Goal: Task Accomplishment & Management: Manage account settings

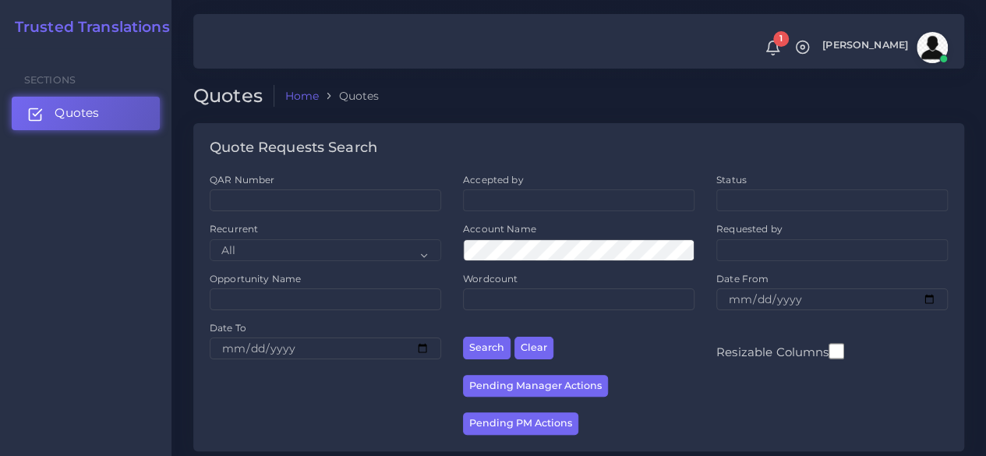
click at [129, 121] on link "Quotes" at bounding box center [86, 113] width 148 height 33
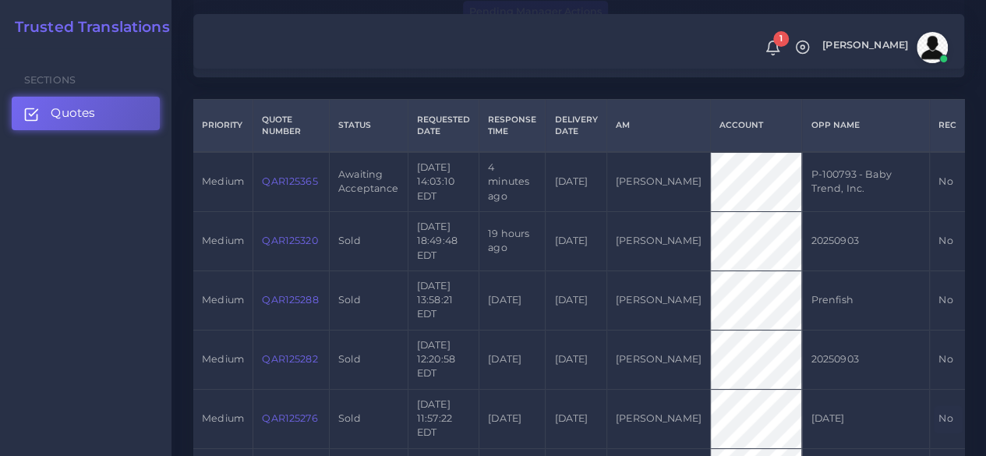
scroll to position [390, 0]
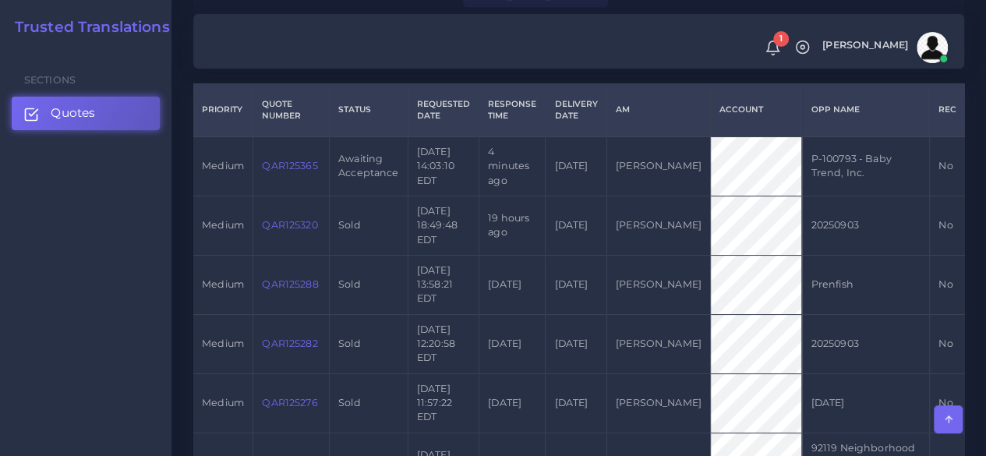
click at [293, 171] on link "QAR125365" at bounding box center [289, 166] width 55 height 12
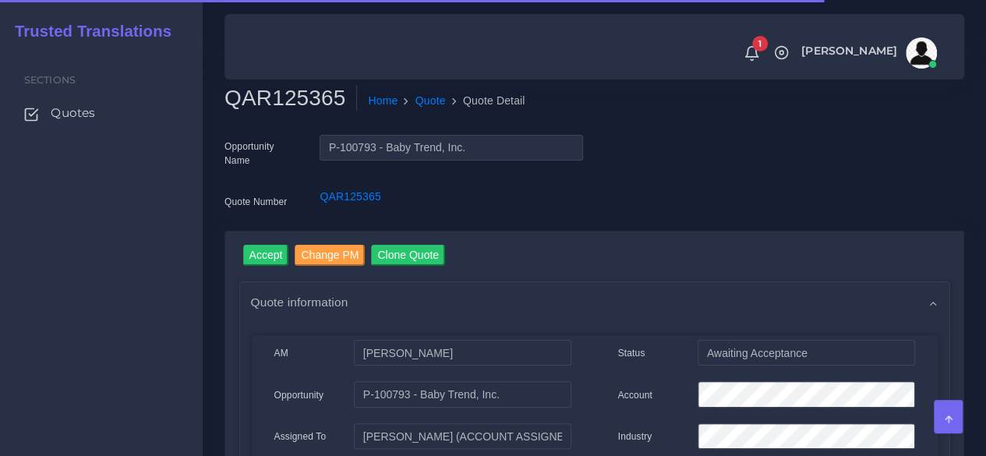
click at [316, 100] on h2 "QAR125365" at bounding box center [290, 98] width 132 height 26
click at [316, 99] on h2 "QAR125365" at bounding box center [290, 98] width 132 height 26
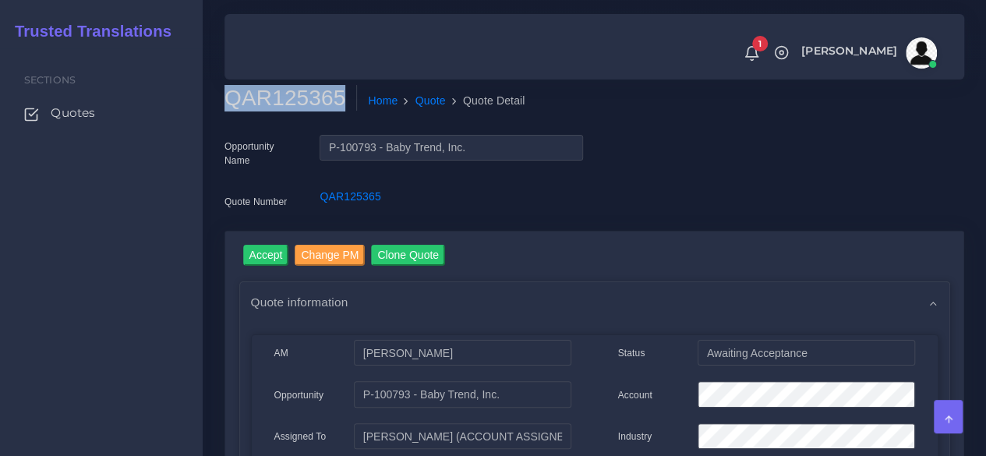
copy h2 "QAR125365"
click at [258, 268] on link "Accept" at bounding box center [266, 257] width 46 height 25
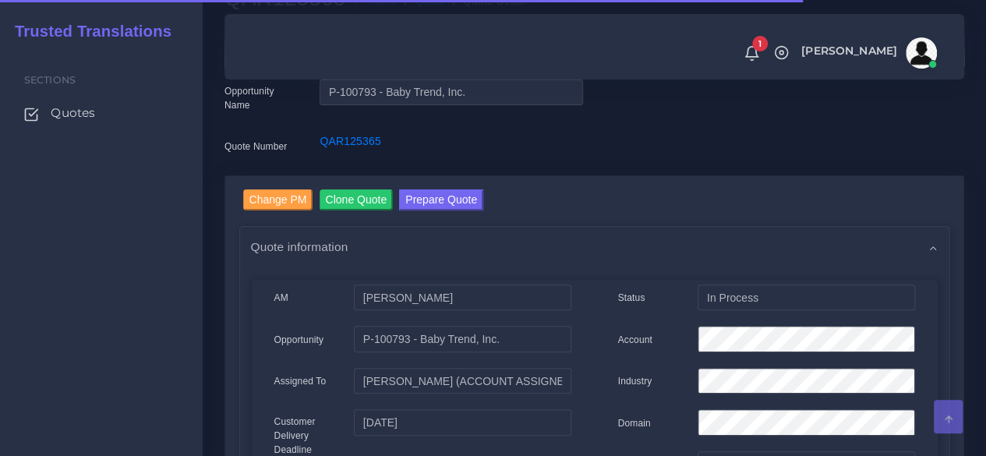
scroll to position [156, 0]
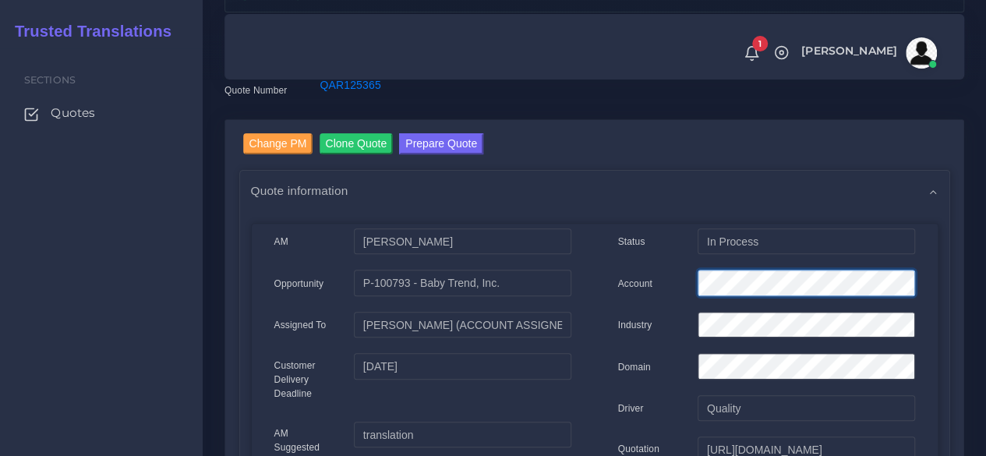
click at [611, 278] on div "Account" at bounding box center [766, 285] width 320 height 31
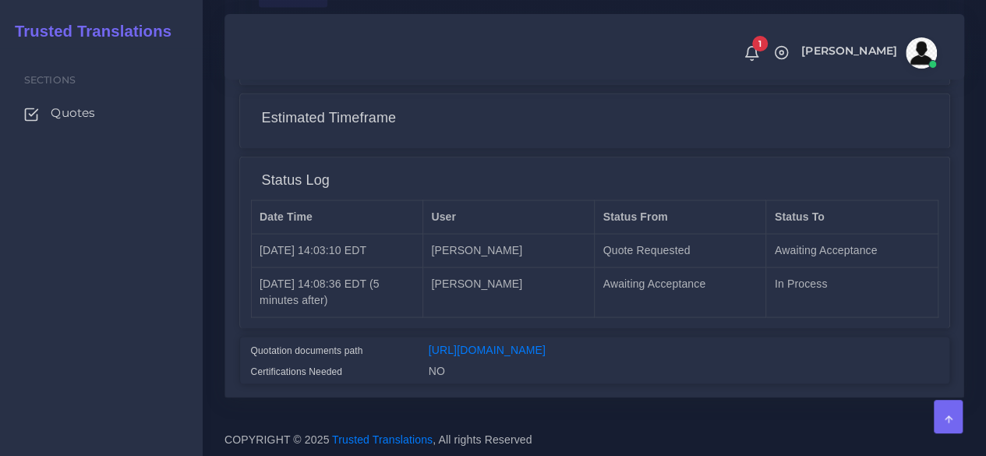
scroll to position [1407, 0]
click at [511, 343] on link "https://workdrive.zoho.com/fgoh3e43b1a1fe2124b65bedd7c3c51a0e040/teams/fgoh3e43…" at bounding box center [487, 349] width 117 height 12
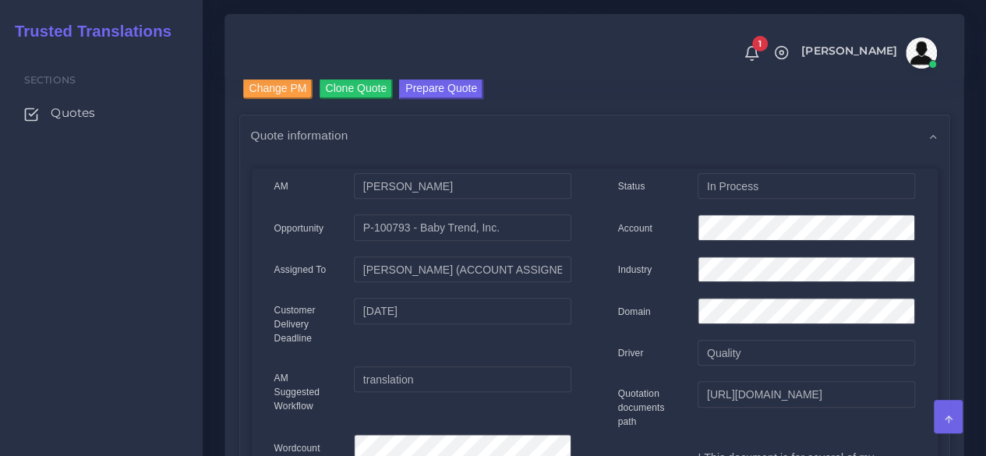
scroll to position [83, 0]
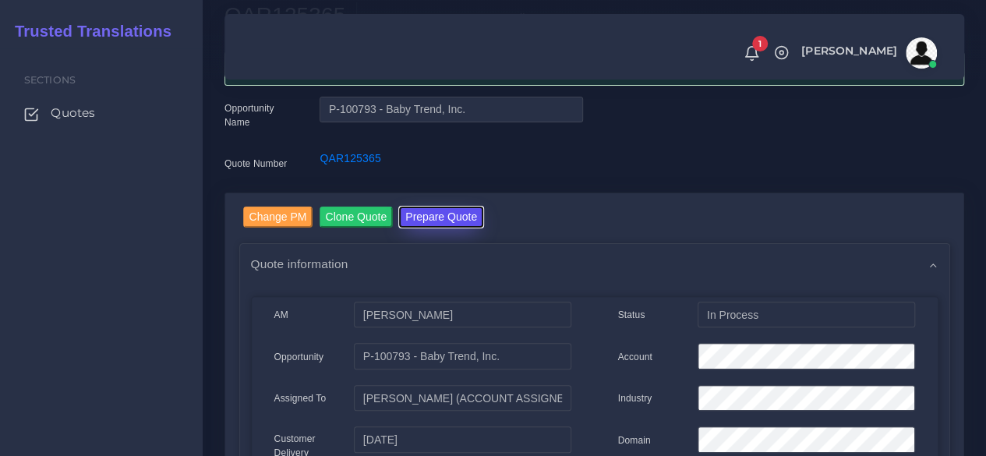
click at [426, 226] on button "Prepare Quote" at bounding box center [441, 217] width 84 height 21
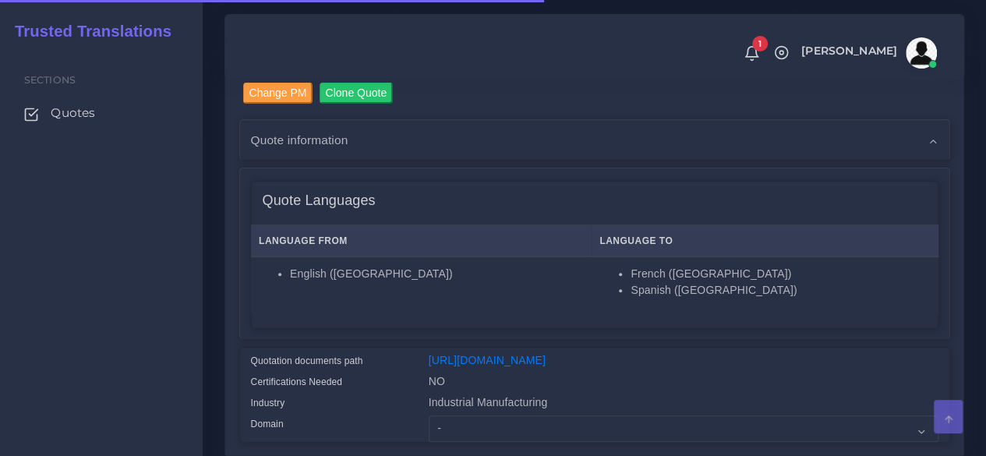
scroll to position [312, 0]
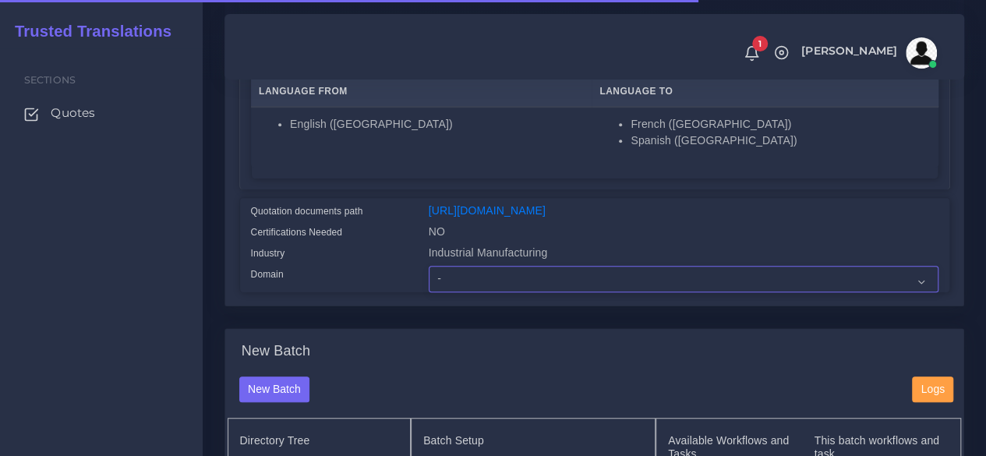
click at [460, 292] on select "- Advertising and Media Agriculture, Forestry and Fishing Architecture, Buildin…" at bounding box center [684, 279] width 510 height 26
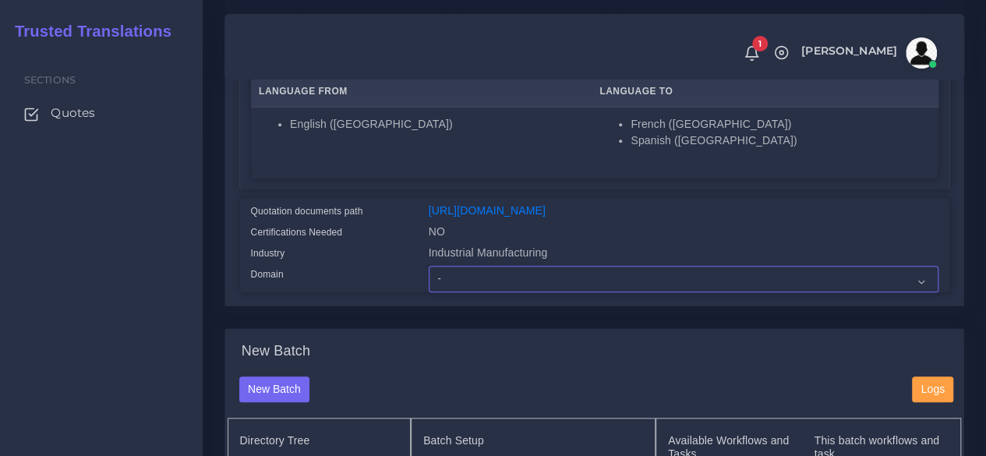
select select "Industrial Manufacturing"
click at [429, 292] on select "- Advertising and Media Agriculture, Forestry and Fishing Architecture, Buildin…" at bounding box center [684, 279] width 510 height 26
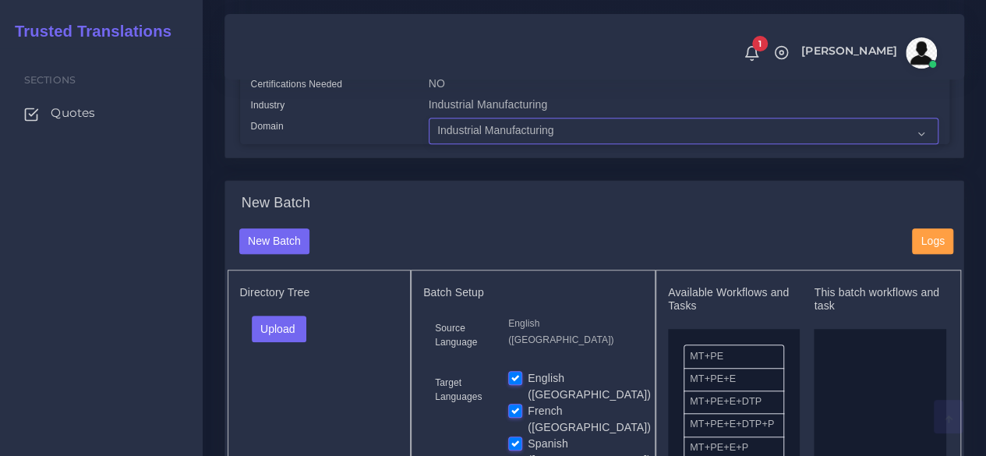
scroll to position [623, 0]
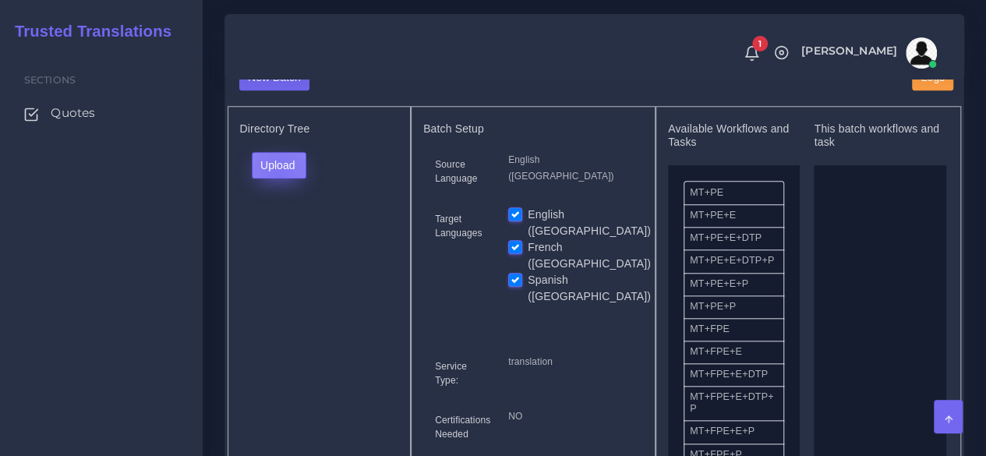
click at [277, 178] on button "Upload" at bounding box center [279, 165] width 55 height 26
click at [281, 234] on label "Files" at bounding box center [306, 223] width 108 height 19
drag, startPoint x: 516, startPoint y: 238, endPoint x: 558, endPoint y: 259, distance: 47.4
click at [528, 237] on label "English ([GEOGRAPHIC_DATA])" at bounding box center [589, 223] width 123 height 33
click at [517, 221] on input "English ([GEOGRAPHIC_DATA])" at bounding box center [515, 214] width 14 height 14
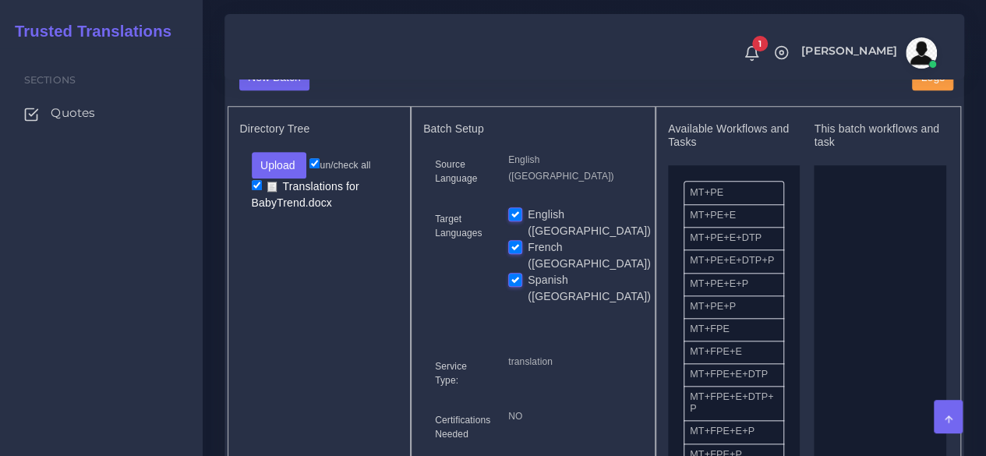
checkbox input "false"
drag, startPoint x: 735, startPoint y: 365, endPoint x: 618, endPoint y: 340, distance: 119.7
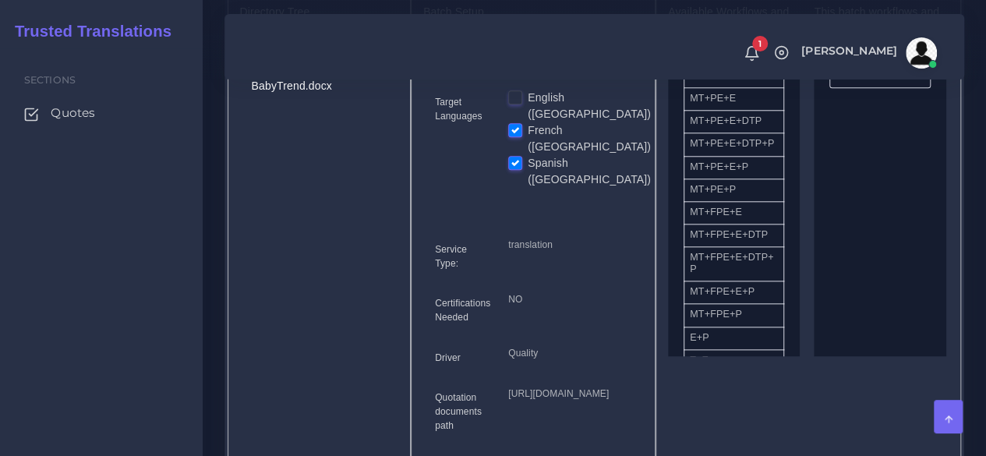
scroll to position [935, 0]
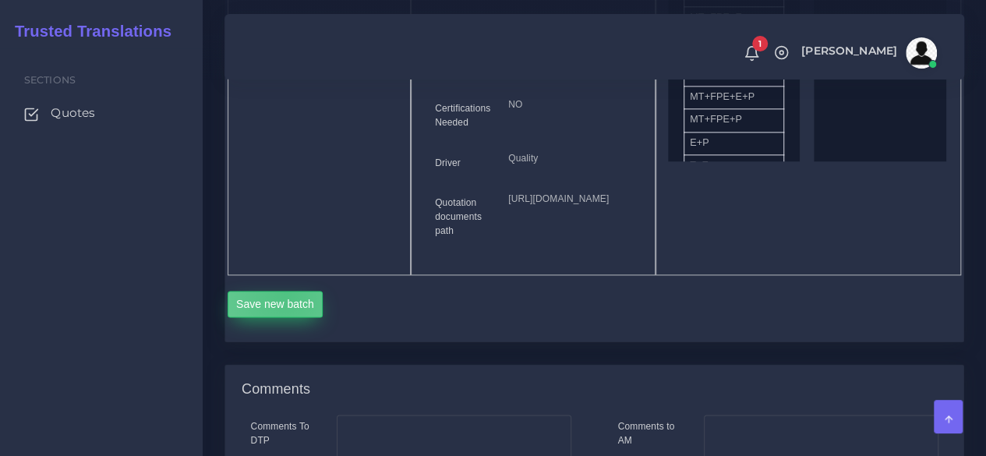
click at [285, 317] on button "Save new batch" at bounding box center [276, 304] width 96 height 26
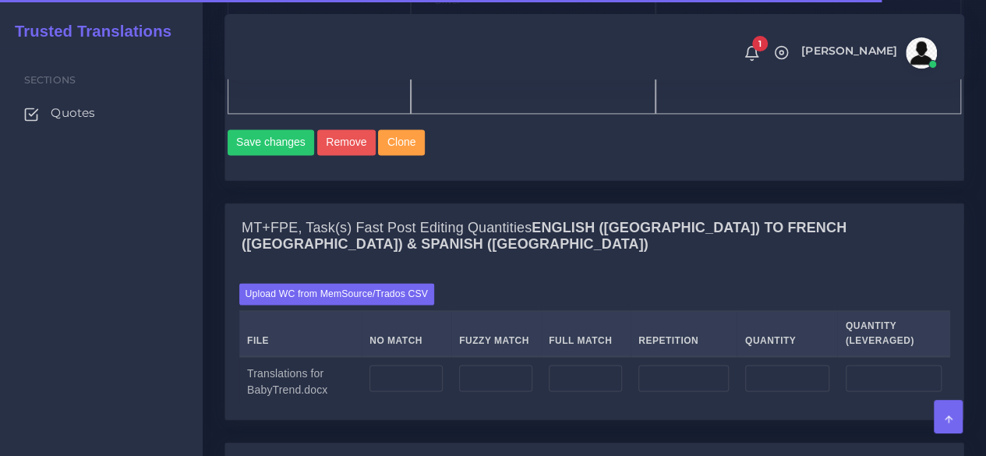
scroll to position [1247, 0]
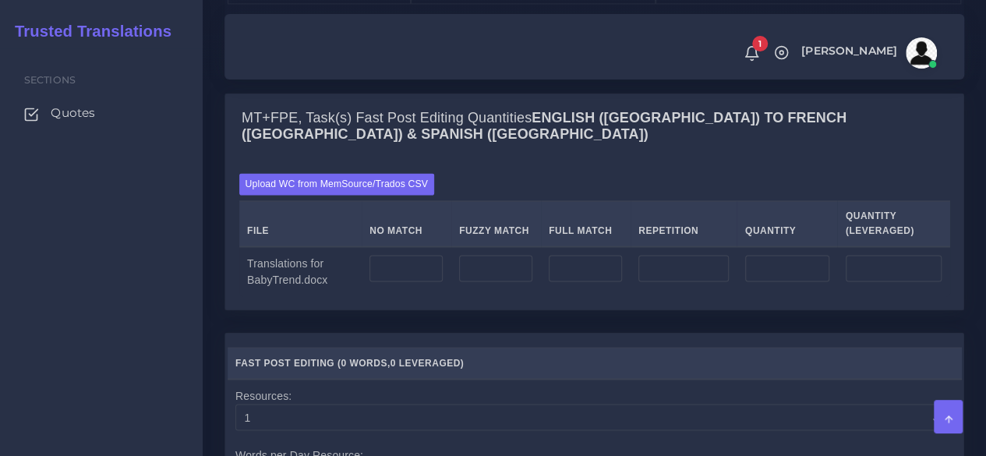
click at [304, 216] on div "Upload WC from MemSource/Trados CSV File No Match Fuzzy Match Full Match Repeti…" at bounding box center [594, 235] width 738 height 150
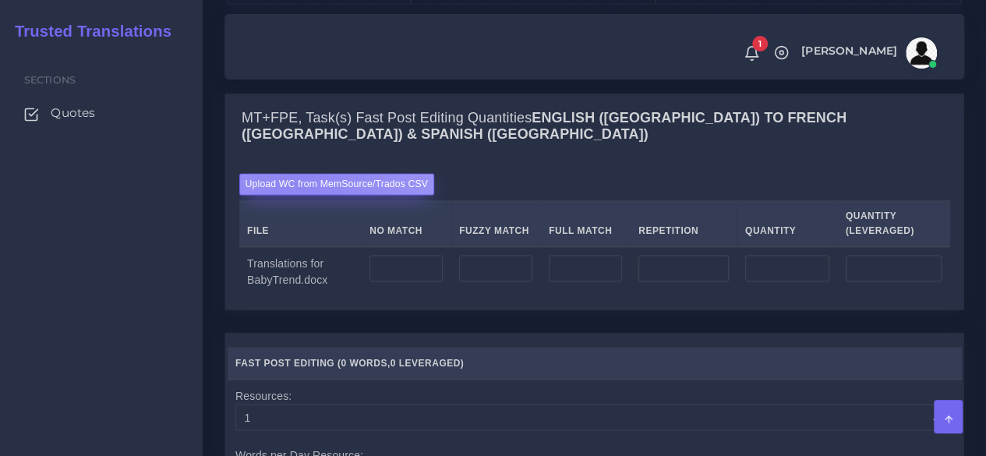
click at [304, 194] on label "Upload WC from MemSource/Trados CSV" at bounding box center [337, 183] width 196 height 21
click at [0, 0] on input "Upload WC from MemSource/Trados CSV" at bounding box center [0, 0] width 0 height 0
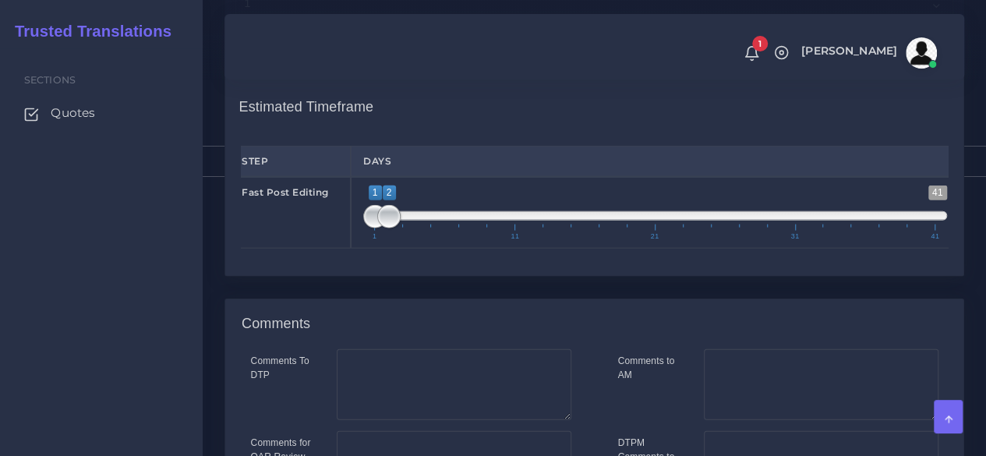
scroll to position [1714, 0]
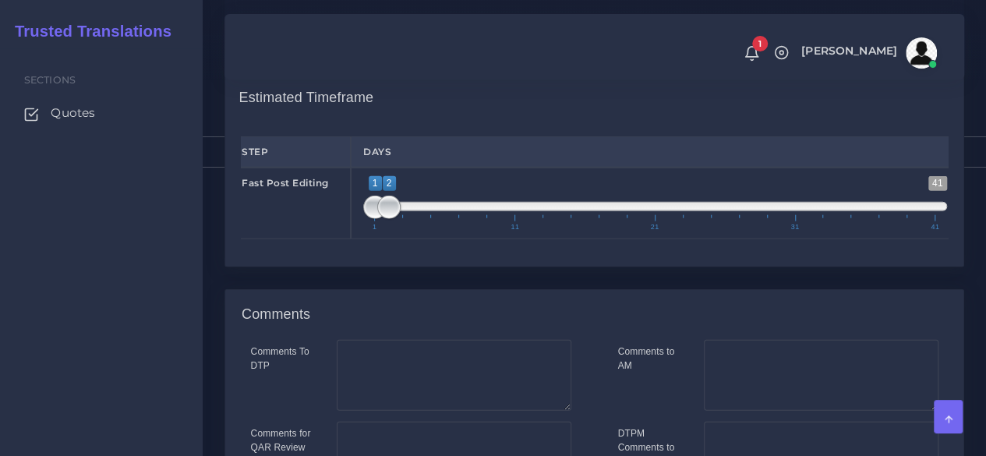
type input "1;1"
drag, startPoint x: 385, startPoint y: 249, endPoint x: 293, endPoint y: 239, distance: 92.4
click at [298, 239] on div "Fast Post Editing 1 41 1 2 1 — 2 1 11 21 31 41 1;1" at bounding box center [594, 204] width 730 height 72
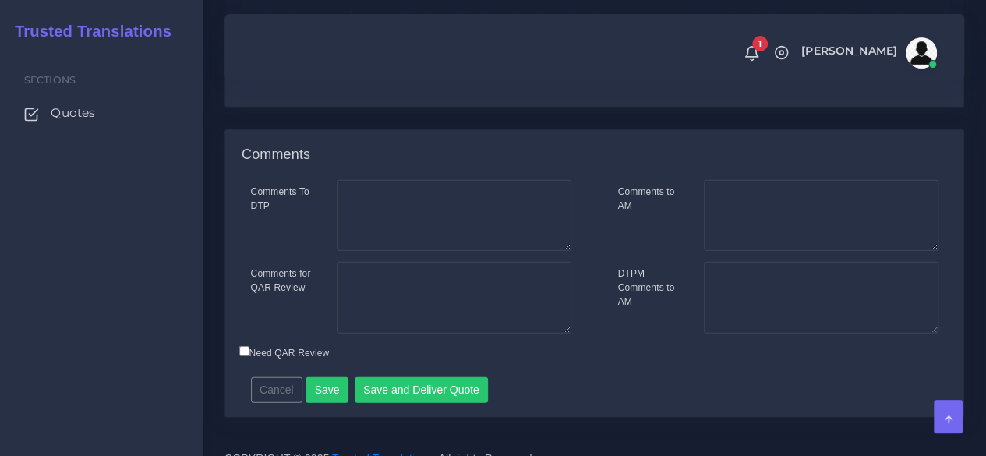
scroll to position [1933, 0]
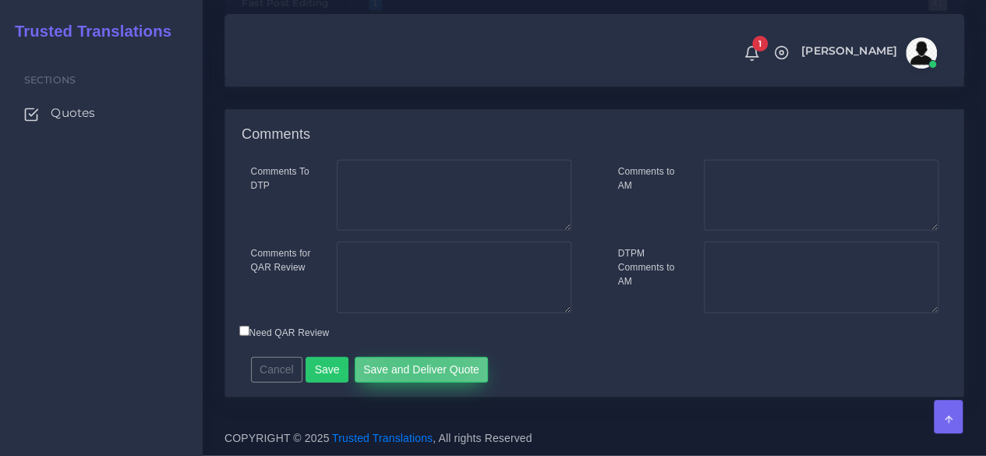
click at [407, 363] on button "Save and Deliver Quote" at bounding box center [422, 370] width 134 height 26
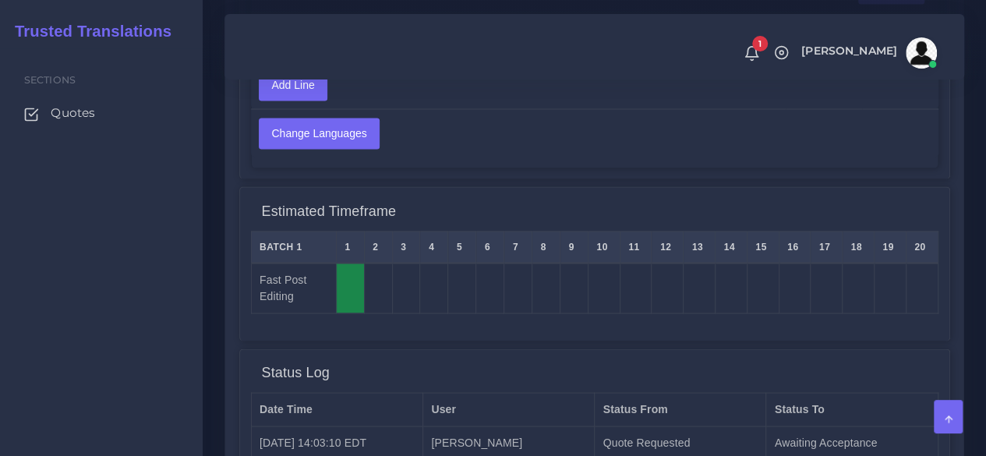
scroll to position [1166, 0]
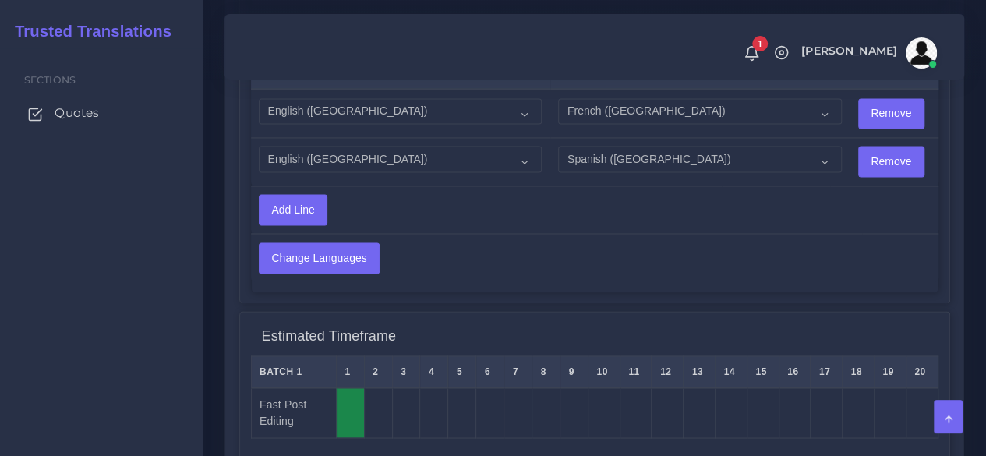
click at [92, 108] on span "Quotes" at bounding box center [77, 112] width 44 height 17
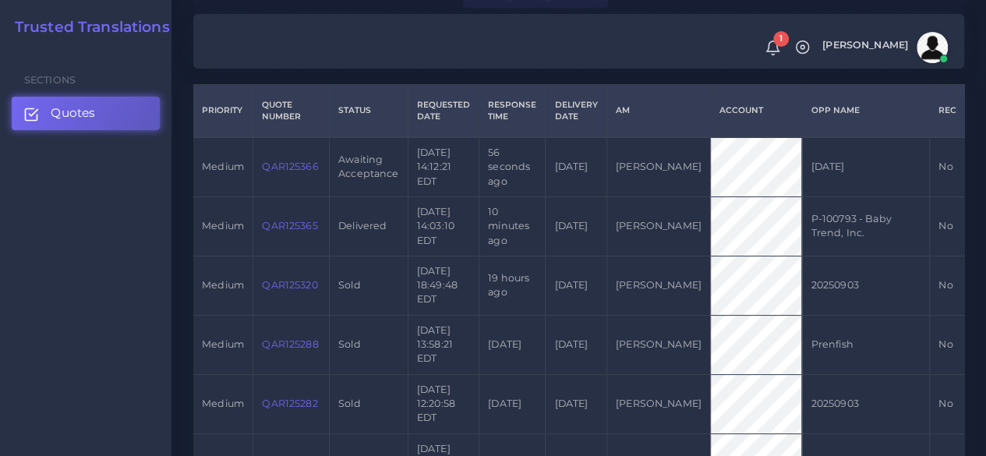
scroll to position [390, 0]
click at [291, 161] on link "QAR125366" at bounding box center [290, 166] width 56 height 12
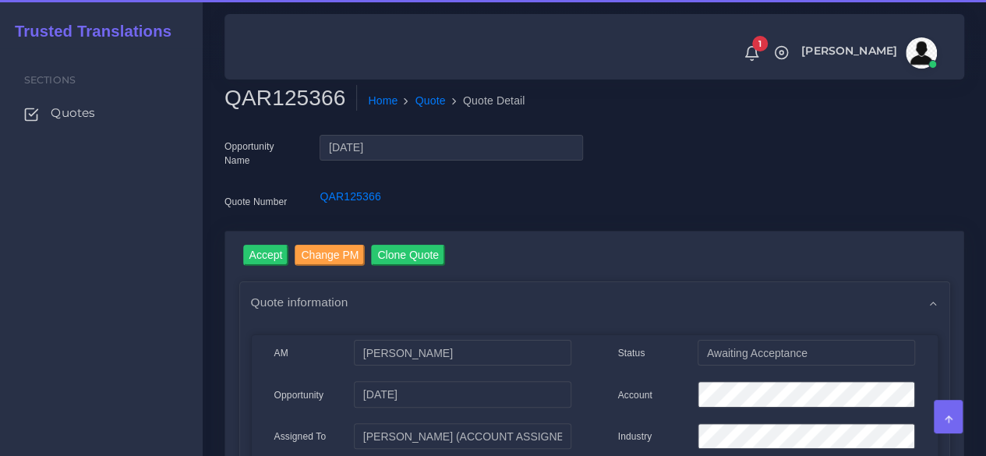
click at [288, 96] on h2 "QAR125366" at bounding box center [290, 98] width 132 height 26
copy h2 "QAR125366"
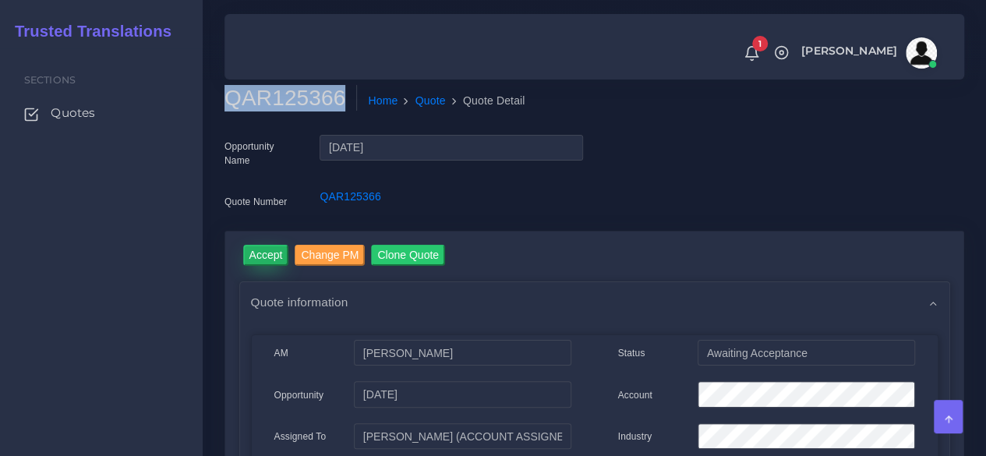
click at [272, 248] on input "Accept" at bounding box center [266, 255] width 46 height 21
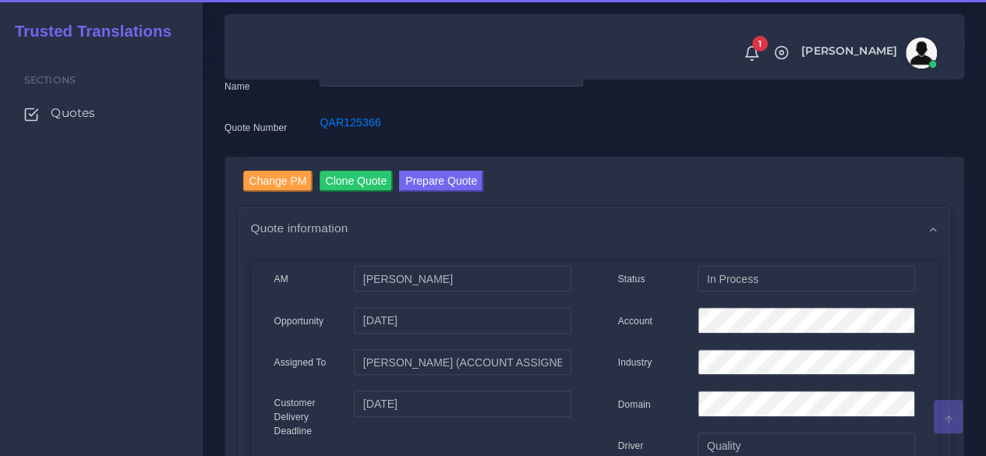
scroll to position [234, 0]
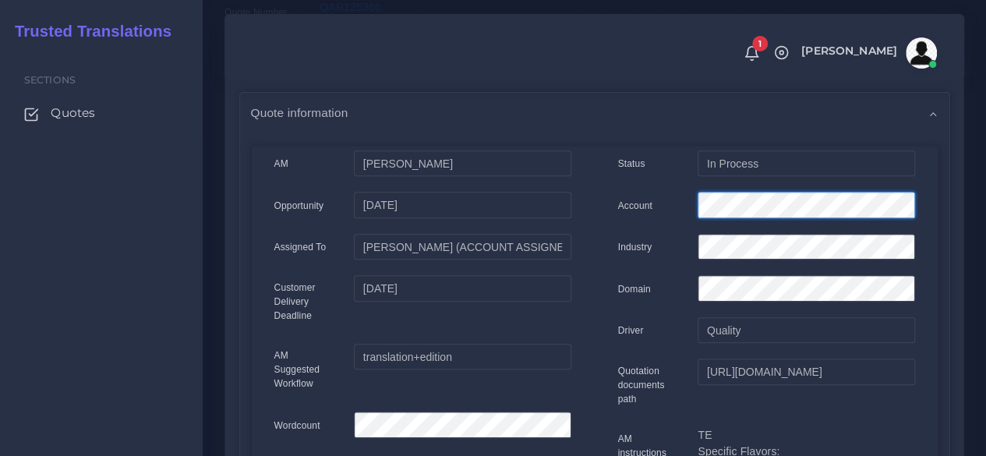
click at [547, 159] on div "AM Kurt Mehdi 09-04-25" at bounding box center [594, 441] width 687 height 583
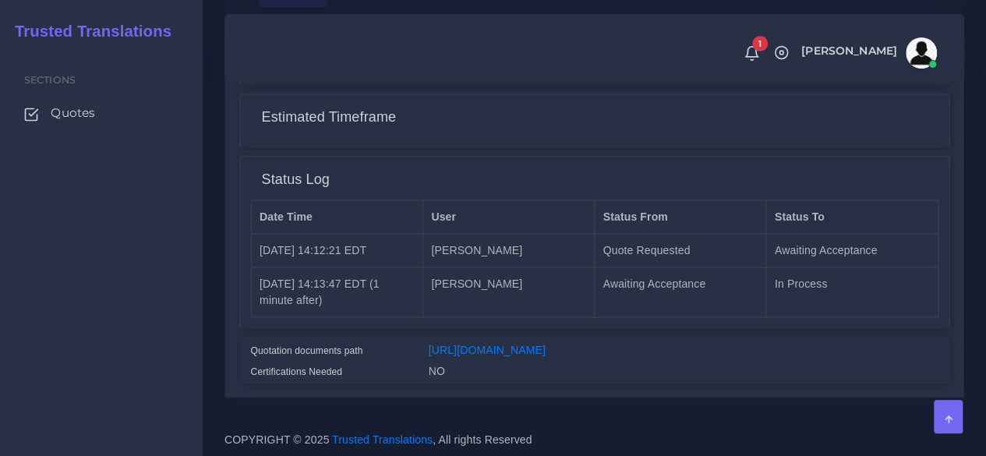
scroll to position [1311, 0]
click at [483, 343] on link "https://workdrive.zoho.com/fgoh3e43b1a1fe2124b65bedd7c3c51a0e040/teams/fgoh3e43…" at bounding box center [487, 349] width 117 height 12
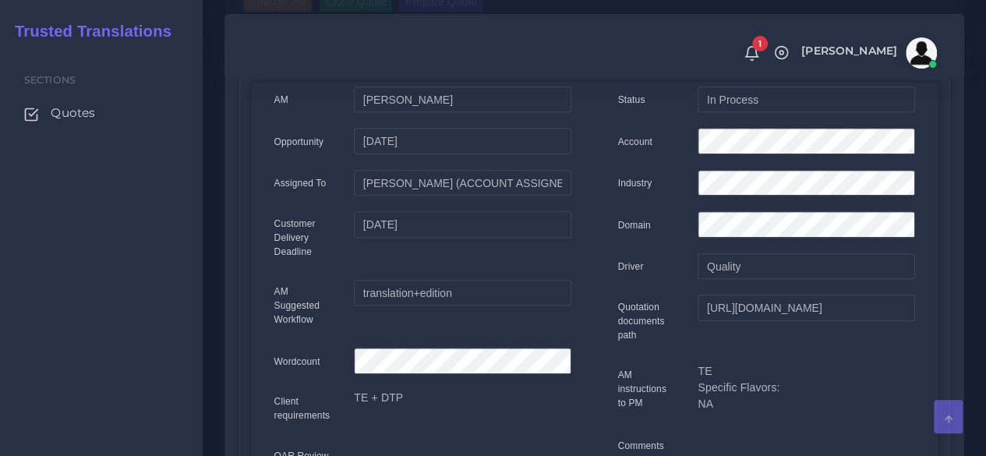
scroll to position [0, 0]
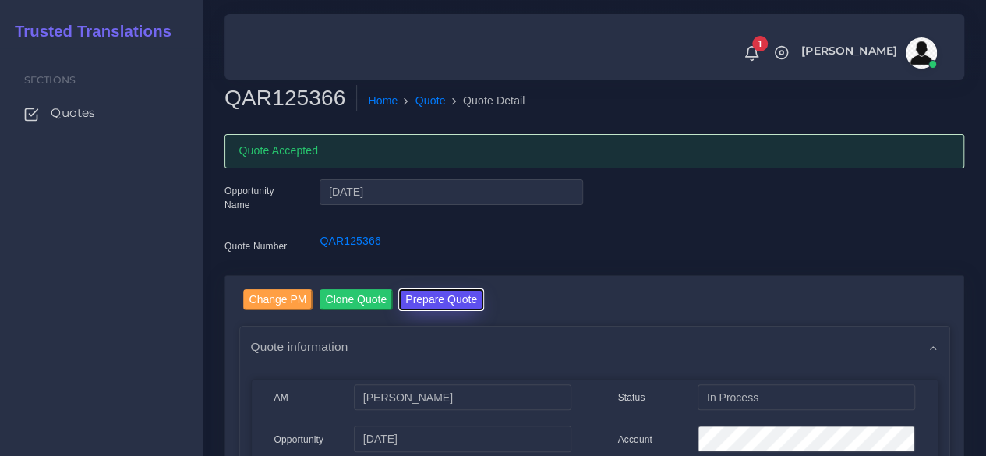
click at [442, 289] on button "Prepare Quote" at bounding box center [441, 299] width 84 height 21
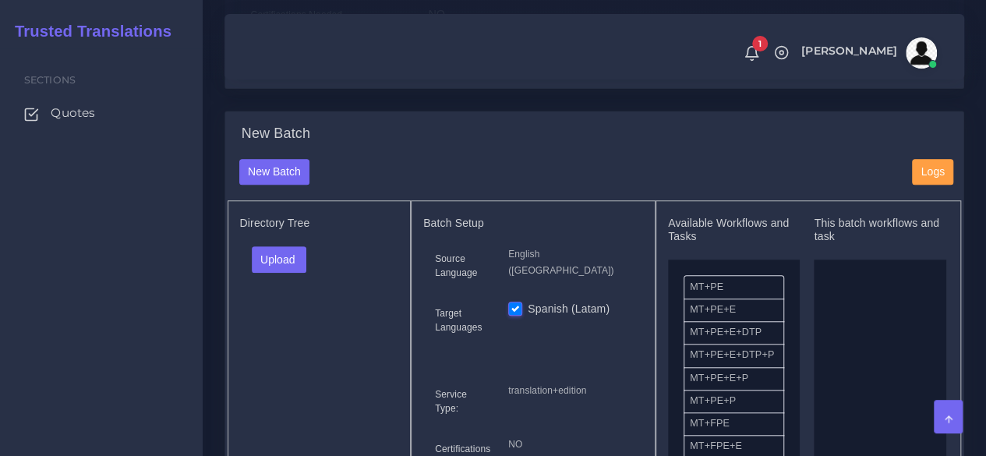
scroll to position [701, 0]
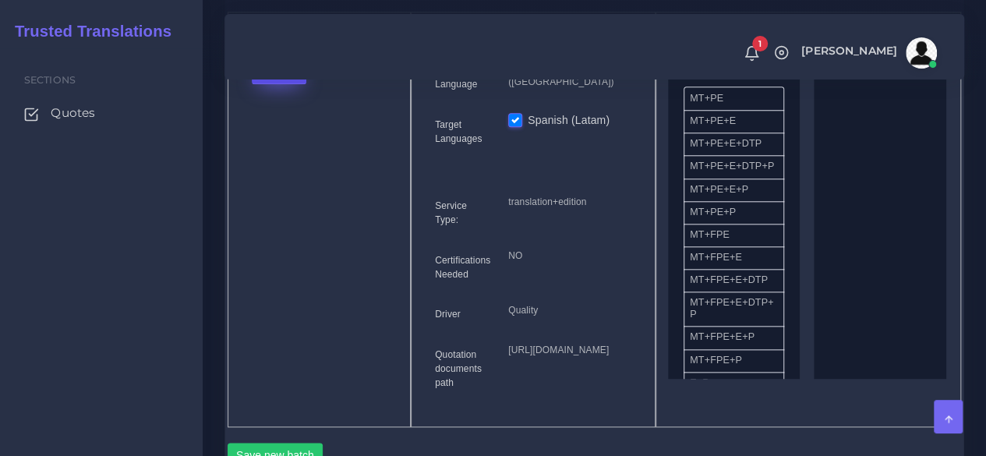
click at [287, 84] on button "Upload" at bounding box center [279, 71] width 55 height 26
click at [296, 139] on label "Files" at bounding box center [306, 129] width 108 height 19
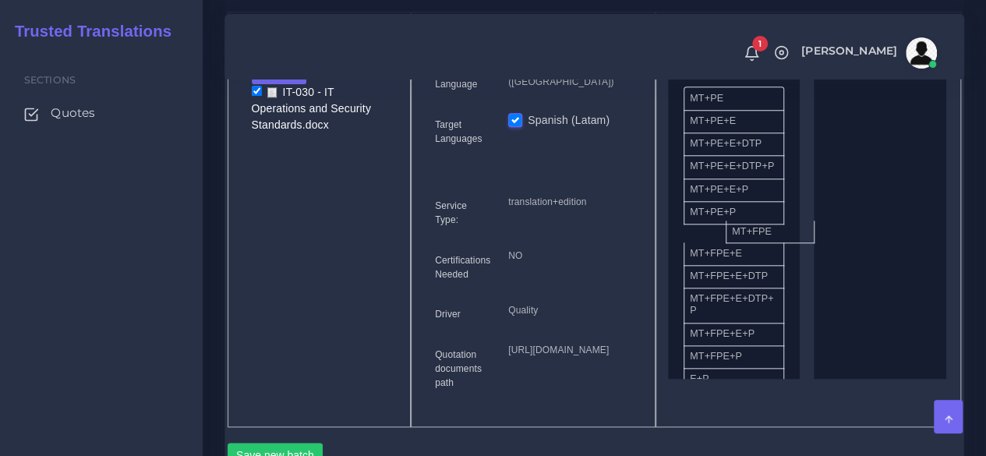
drag, startPoint x: 742, startPoint y: 270, endPoint x: 895, endPoint y: 239, distance: 155.7
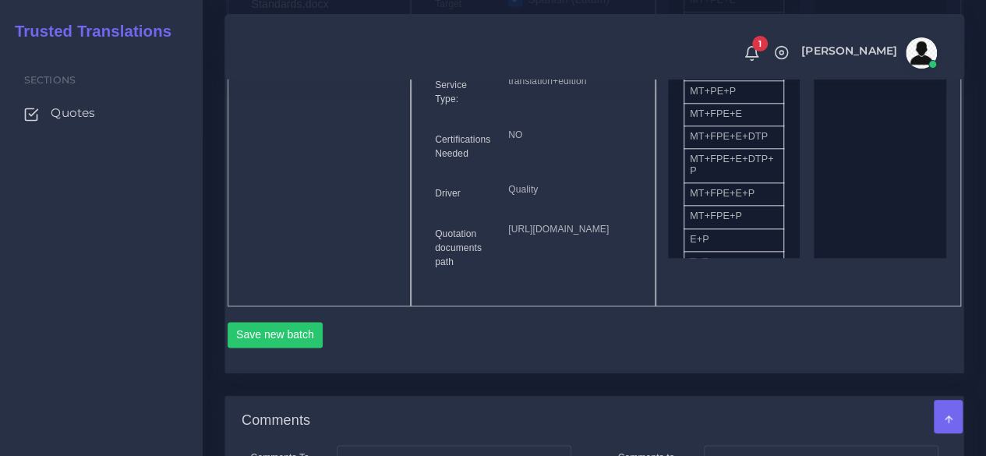
scroll to position [1091, 0]
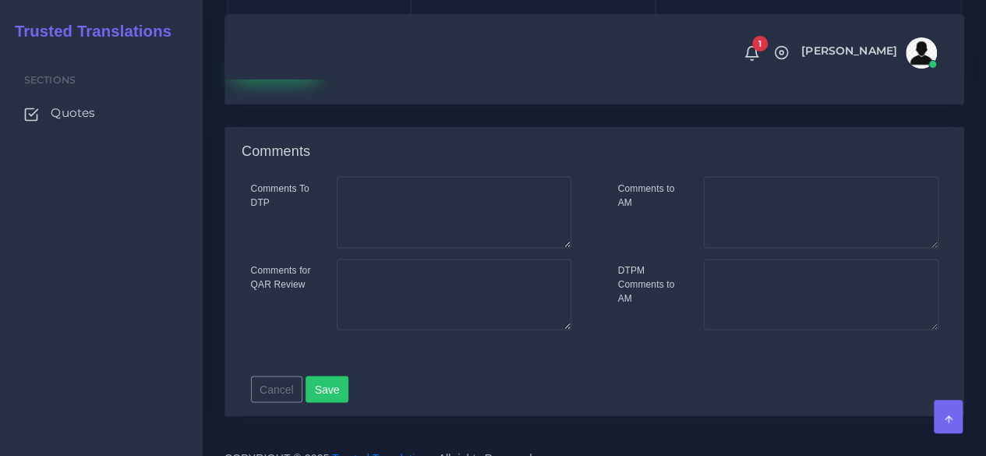
click at [281, 79] on button "Save new batch" at bounding box center [276, 66] width 96 height 26
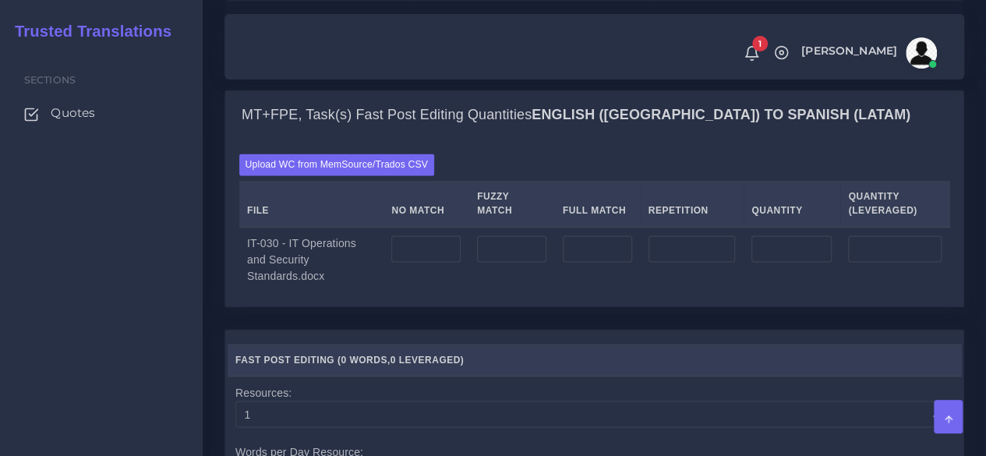
scroll to position [1169, 0]
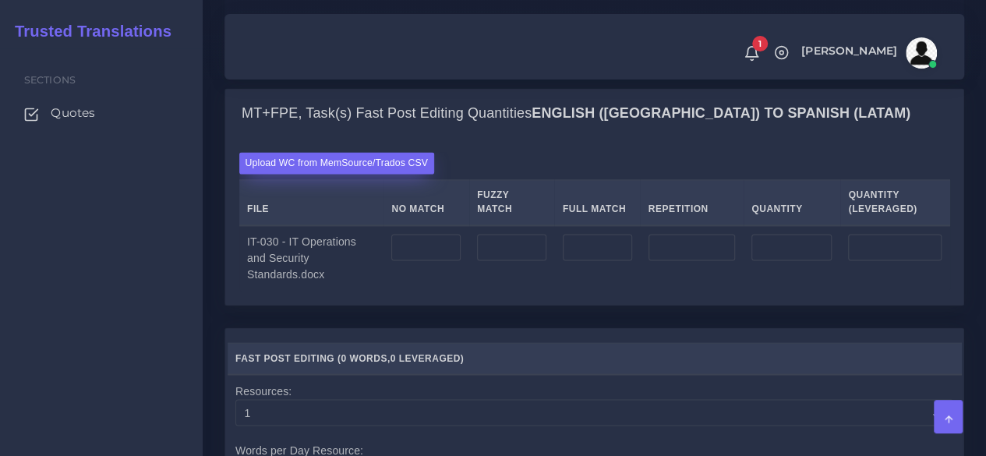
click at [323, 173] on label "Upload WC from MemSource/Trados CSV" at bounding box center [337, 162] width 196 height 21
click at [0, 0] on input "Upload WC from MemSource/Trados CSV" at bounding box center [0, 0] width 0 height 0
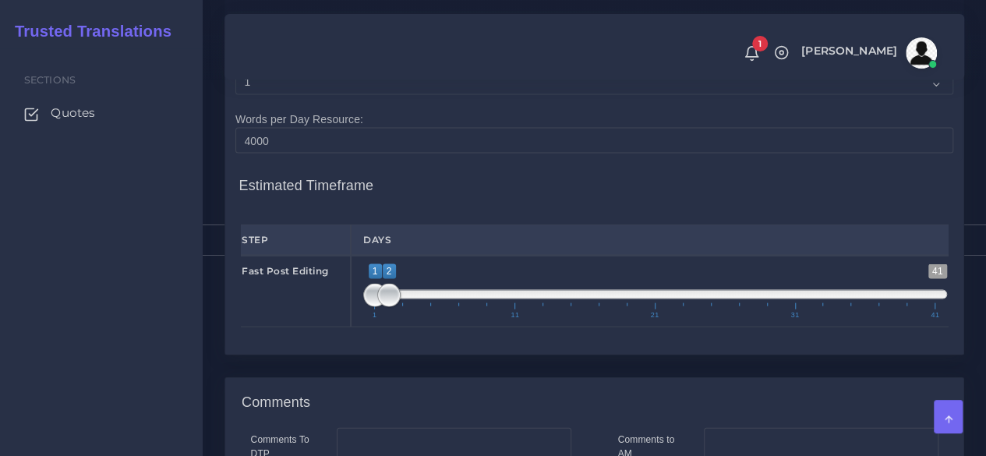
scroll to position [1559, 0]
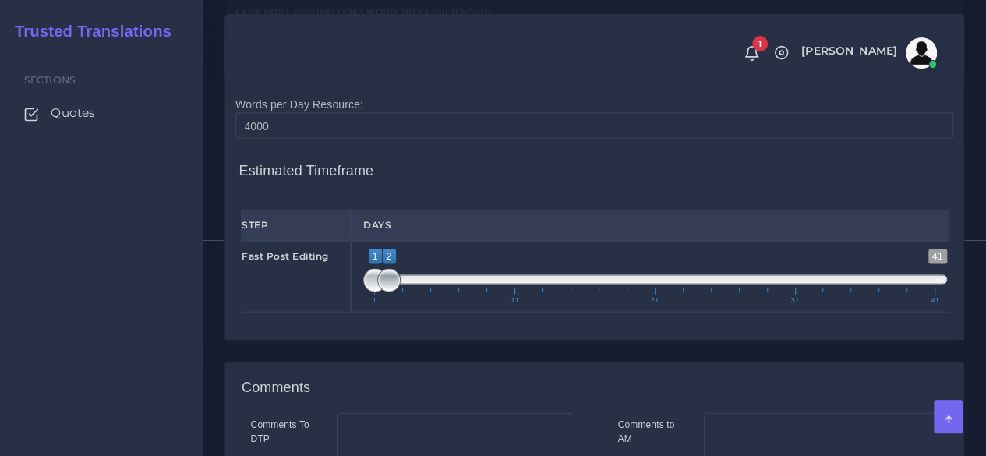
type input "1;1"
drag, startPoint x: 387, startPoint y: 373, endPoint x: 308, endPoint y: 369, distance: 78.8
click at [362, 312] on div "1 41 1 2 1 — 2 1 11 21 31 41 1;1" at bounding box center [655, 277] width 609 height 72
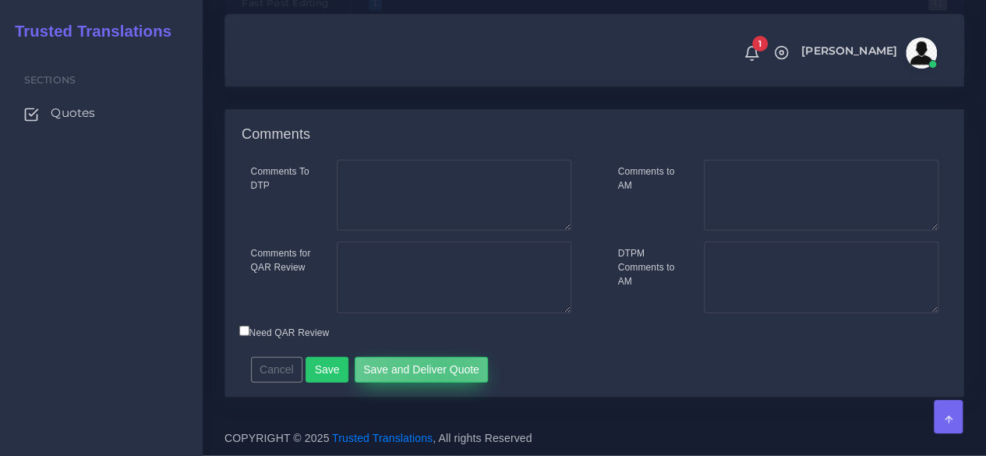
click at [432, 376] on button "Save and Deliver Quote" at bounding box center [422, 370] width 134 height 26
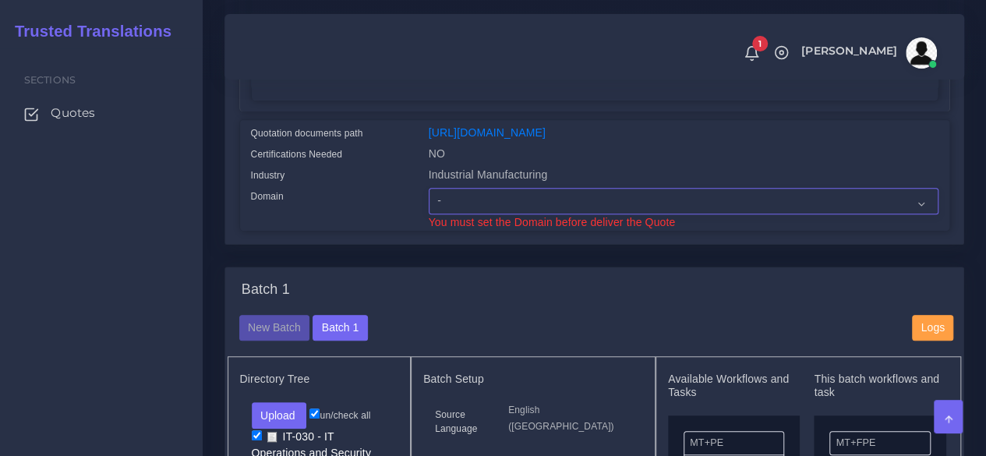
click at [481, 214] on select "- Advertising and Media Agriculture, Forestry and Fishing Architecture, Buildin…" at bounding box center [684, 201] width 510 height 26
select select "Professional and Business Consulting Services"
click at [429, 214] on select "- Advertising and Media Agriculture, Forestry and Fishing Architecture, Buildin…" at bounding box center [684, 201] width 510 height 26
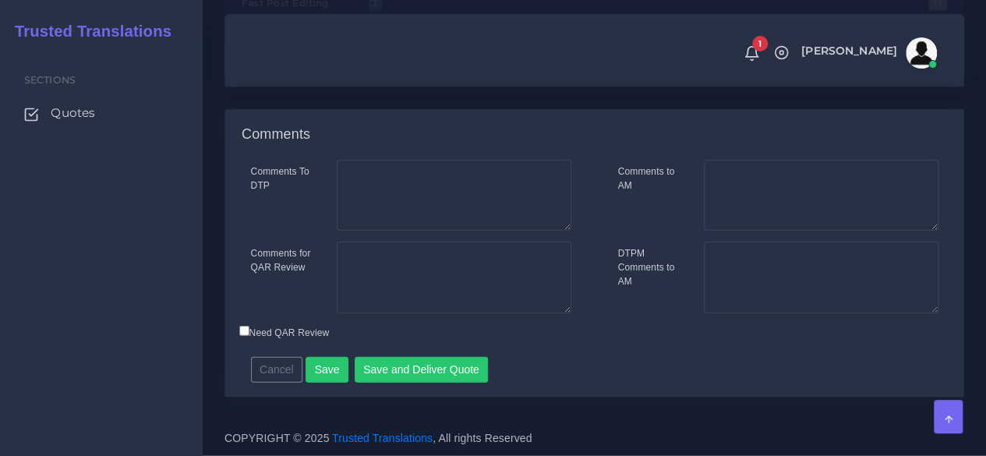
scroll to position [1915, 0]
click at [380, 369] on button "Save and Deliver Quote" at bounding box center [422, 370] width 134 height 26
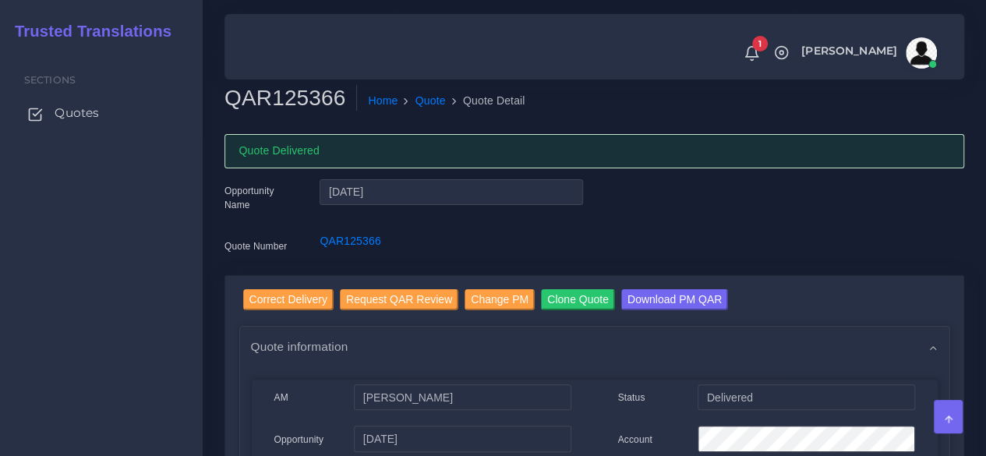
drag, startPoint x: 71, startPoint y: 111, endPoint x: 89, endPoint y: 97, distance: 23.2
click at [71, 111] on span "Quotes" at bounding box center [77, 112] width 44 height 17
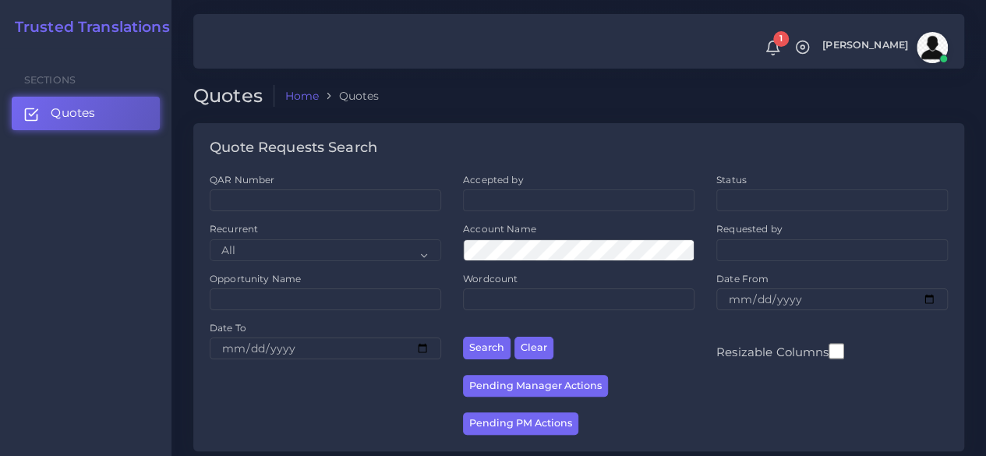
scroll to position [312, 0]
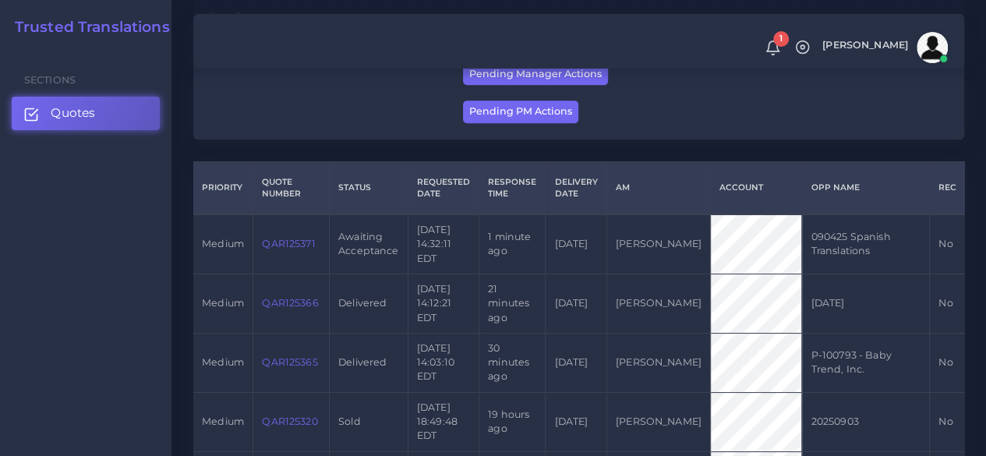
click at [296, 238] on link "QAR125371" at bounding box center [288, 244] width 53 height 12
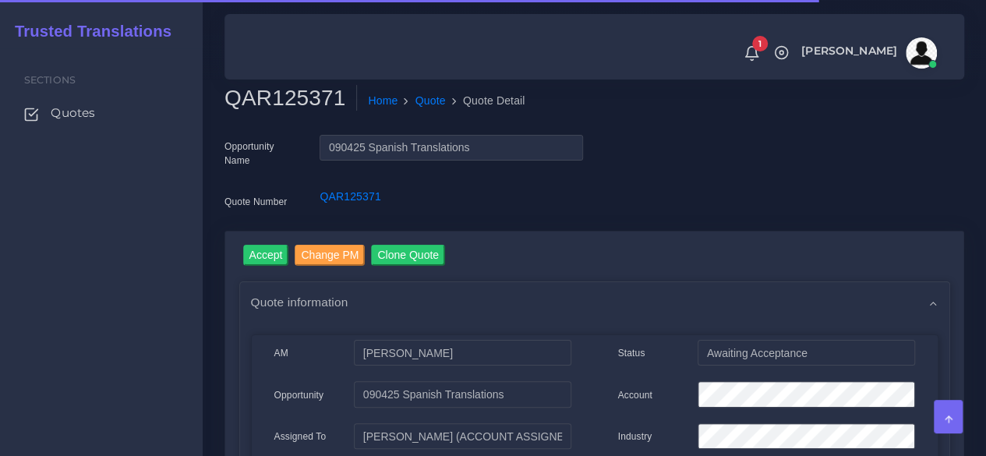
click at [297, 99] on h2 "QAR125371" at bounding box center [290, 98] width 132 height 26
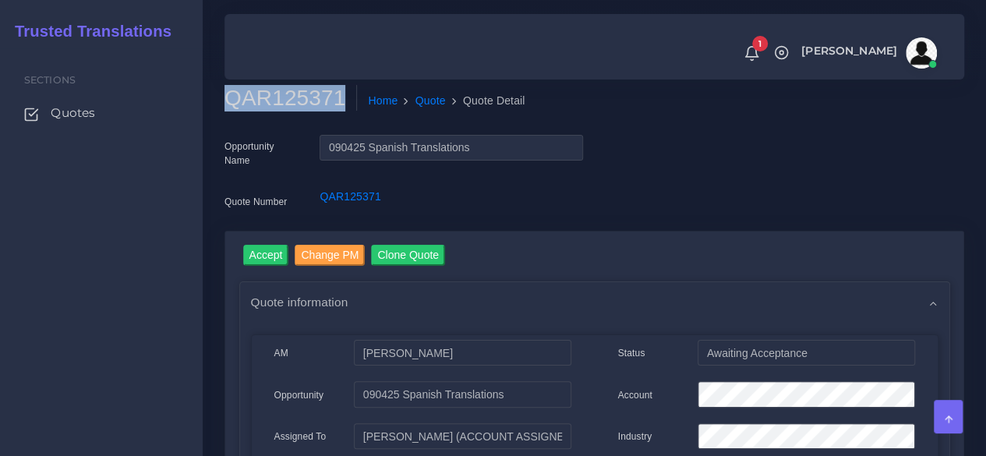
copy h2 "QAR125371"
click at [276, 247] on input "Accept" at bounding box center [266, 255] width 46 height 21
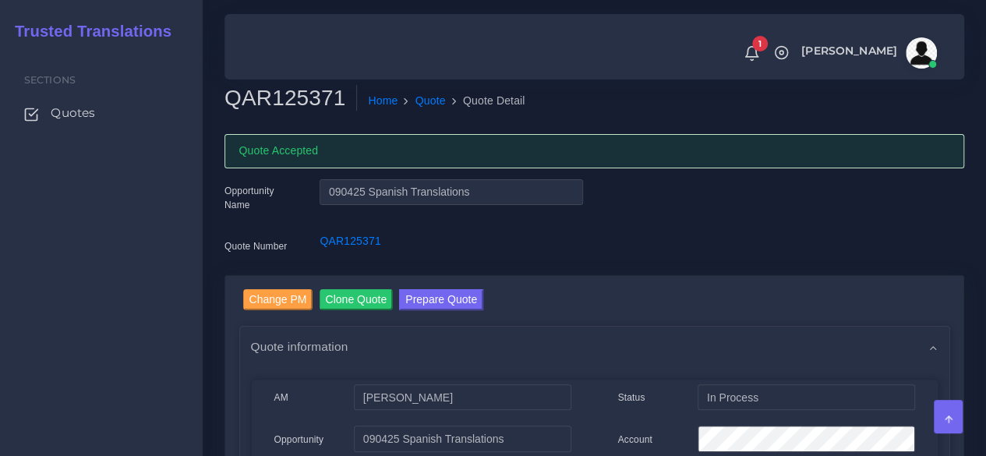
scroll to position [156, 0]
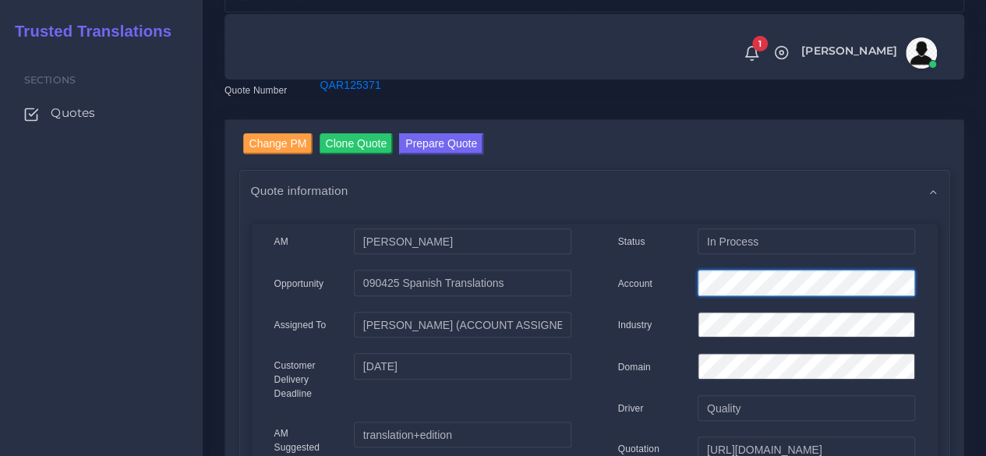
click at [651, 278] on div "Account" at bounding box center [766, 285] width 320 height 31
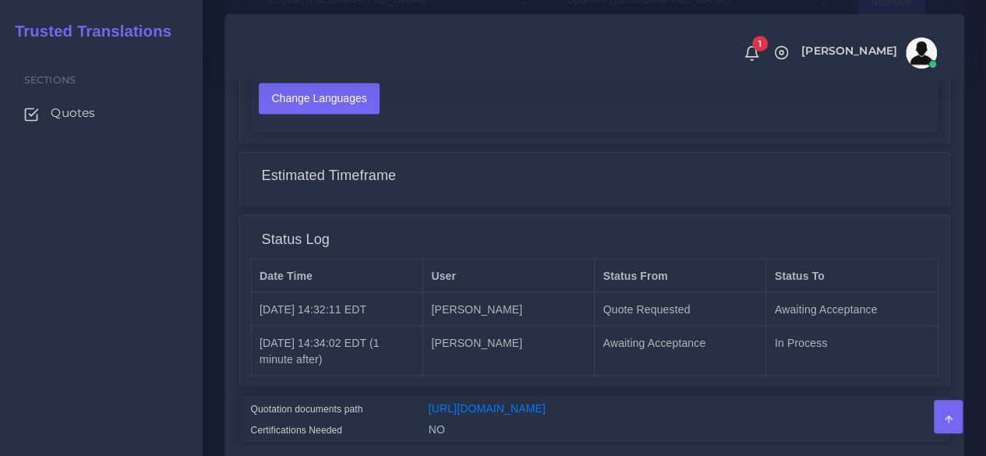
scroll to position [1328, 0]
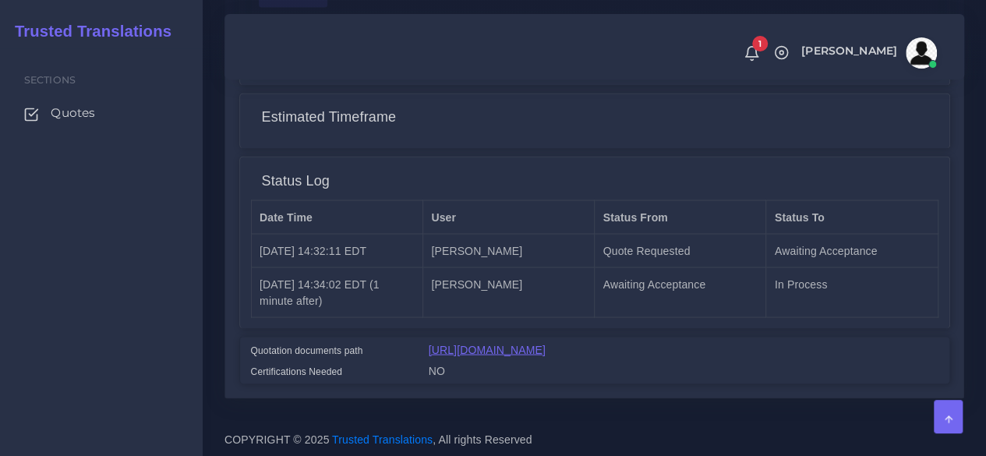
click at [496, 343] on link "[URL][DOMAIN_NAME]" at bounding box center [487, 349] width 117 height 12
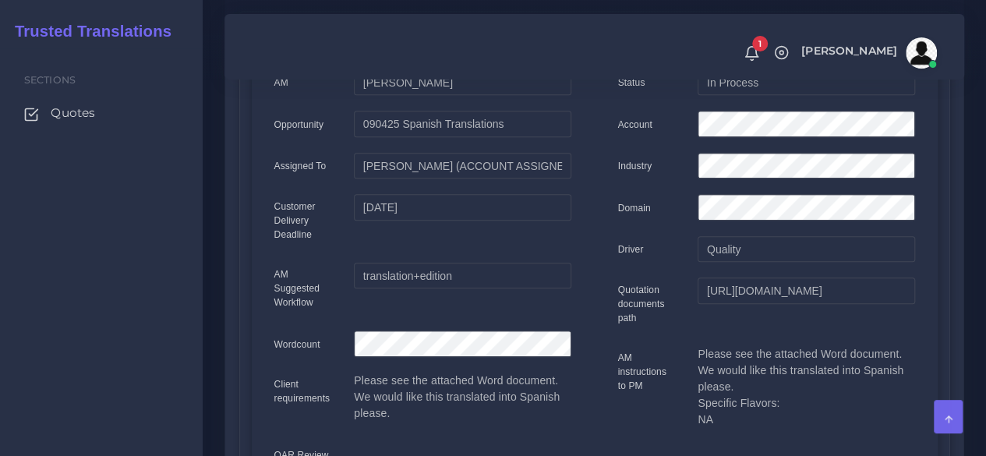
scroll to position [0, 0]
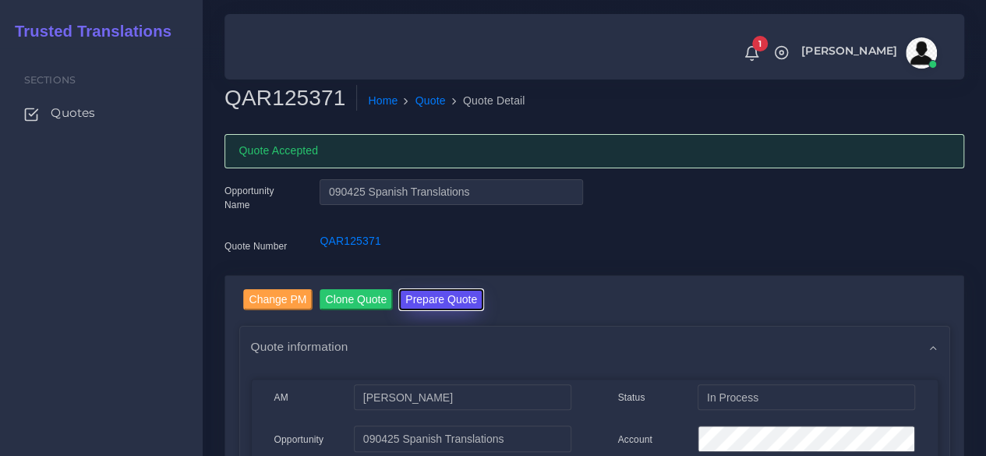
click at [440, 295] on button "Prepare Quote" at bounding box center [441, 299] width 84 height 21
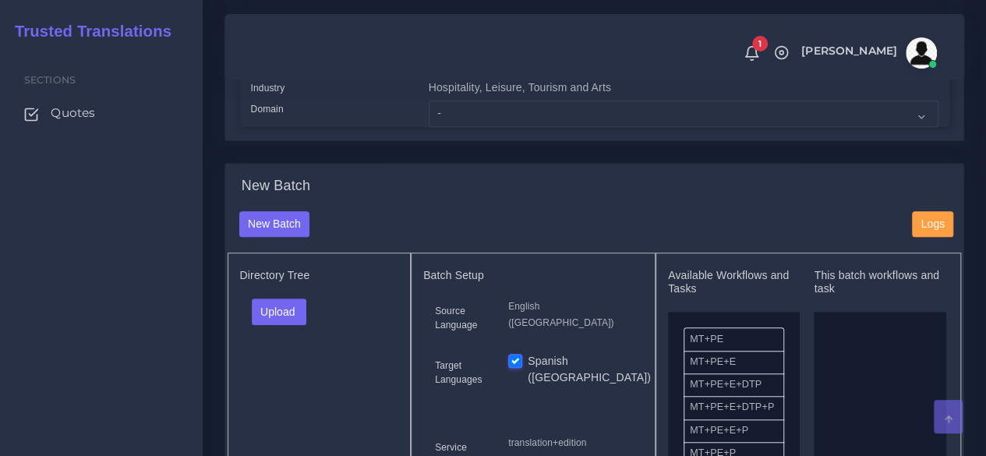
scroll to position [468, 0]
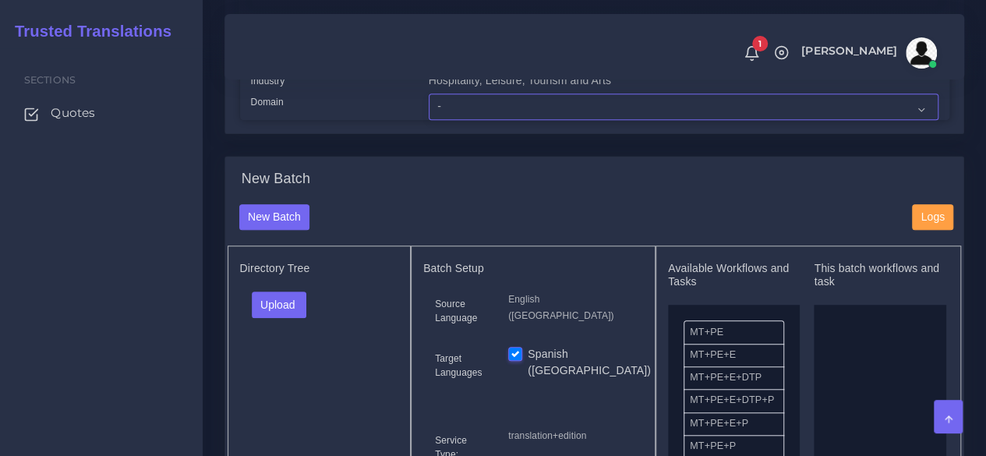
click at [432, 120] on select "- Advertising and Media Agriculture, Forestry and Fishing Architecture, Buildin…" at bounding box center [684, 107] width 510 height 26
select select "Hospitality, Leisure, Tourism and Arts"
click at [429, 120] on select "- Advertising and Media Agriculture, Forestry and Fishing Architecture, Buildin…" at bounding box center [684, 107] width 510 height 26
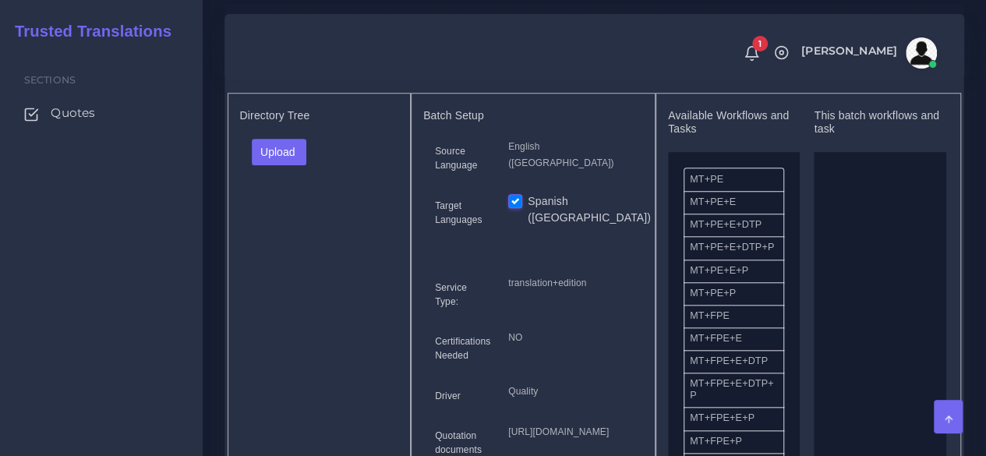
scroll to position [623, 0]
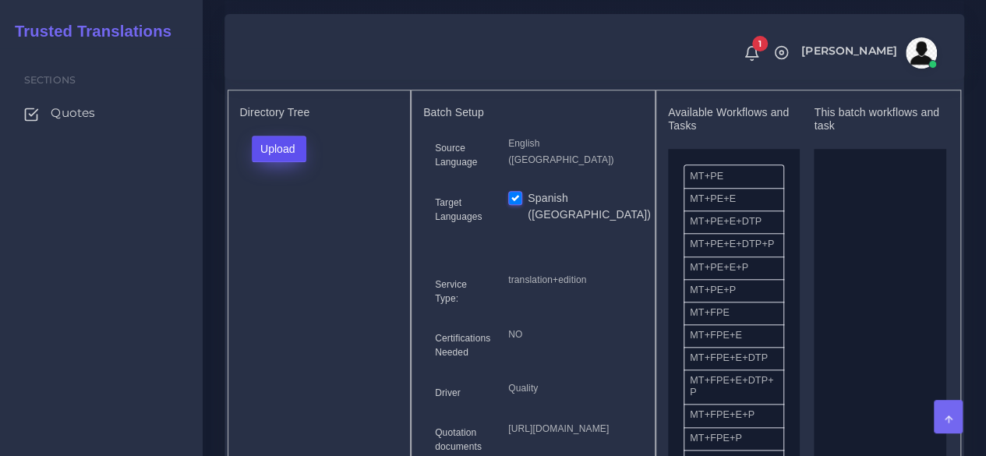
click at [302, 162] on button "Upload" at bounding box center [279, 149] width 55 height 26
click at [287, 217] on label "Files" at bounding box center [306, 207] width 108 height 19
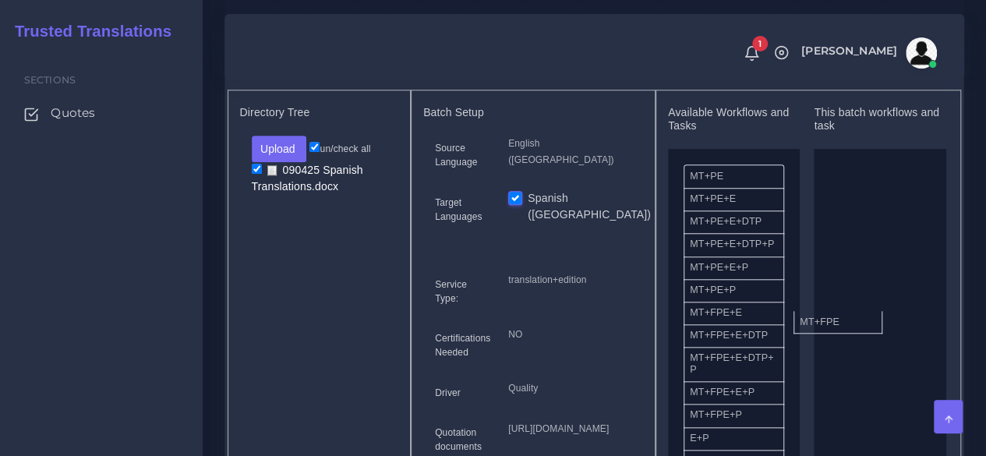
drag, startPoint x: 744, startPoint y: 350, endPoint x: 890, endPoint y: 347, distance: 145.8
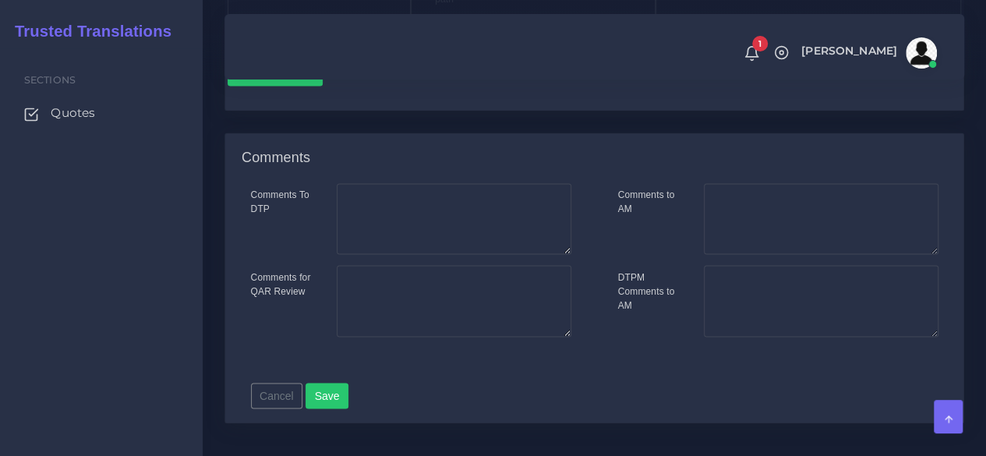
scroll to position [1091, 0]
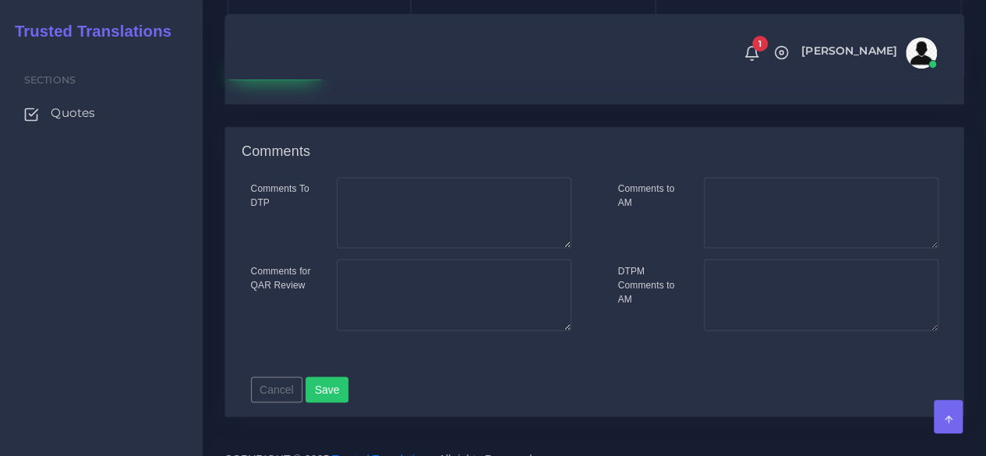
click at [270, 79] on button "Save new batch" at bounding box center [276, 66] width 96 height 26
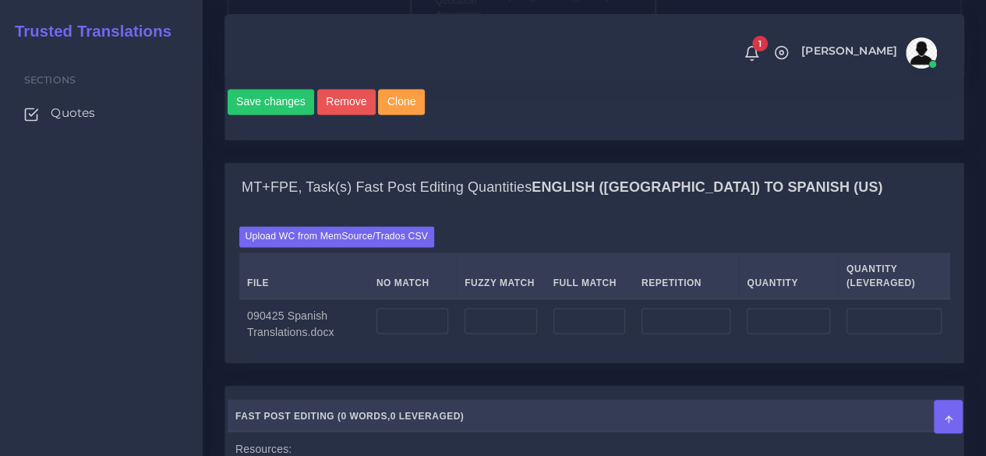
scroll to position [1169, 0]
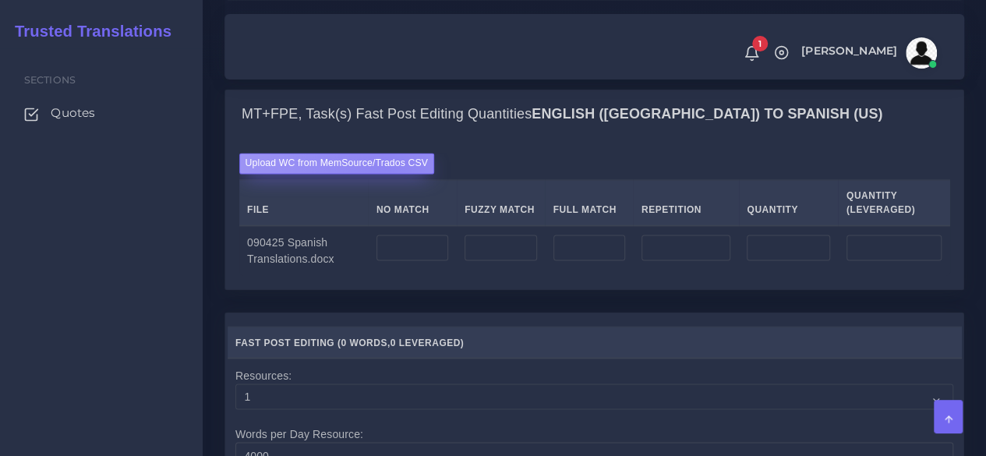
click at [389, 174] on label "Upload WC from MemSource/Trados CSV" at bounding box center [337, 163] width 196 height 21
click at [0, 0] on input "Upload WC from MemSource/Trados CSV" at bounding box center [0, 0] width 0 height 0
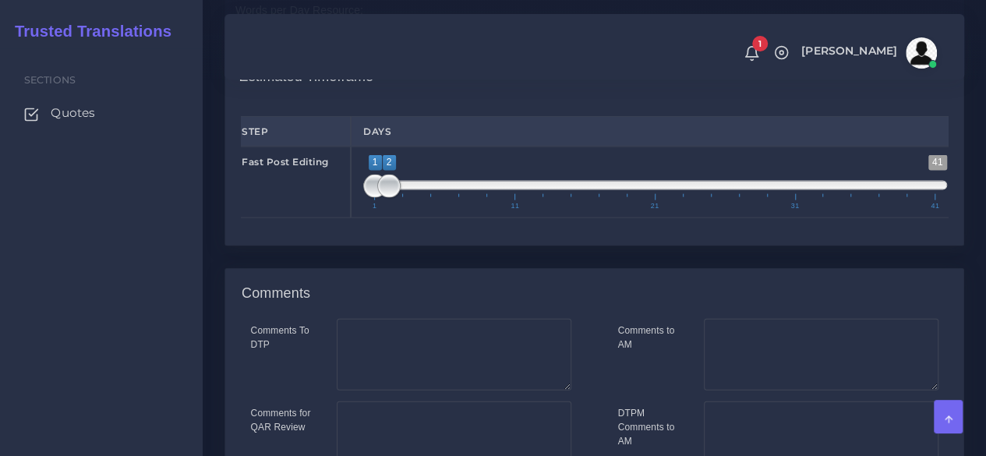
type input "1;1"
drag, startPoint x: 362, startPoint y: 295, endPoint x: 324, endPoint y: 295, distance: 37.4
click at [326, 218] on div "Fast Post Editing 1 41 1 1 1 — 1 1 11 21 31 41 1;1" at bounding box center [594, 183] width 730 height 72
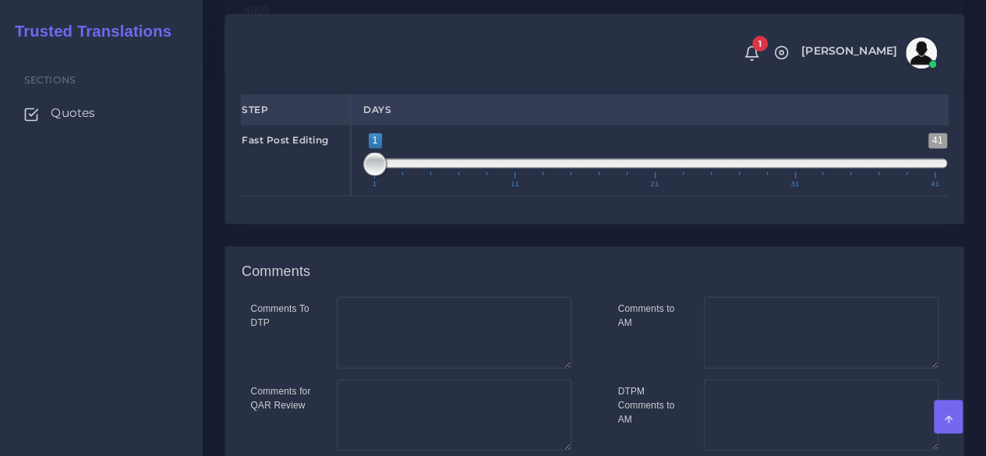
scroll to position [1899, 0]
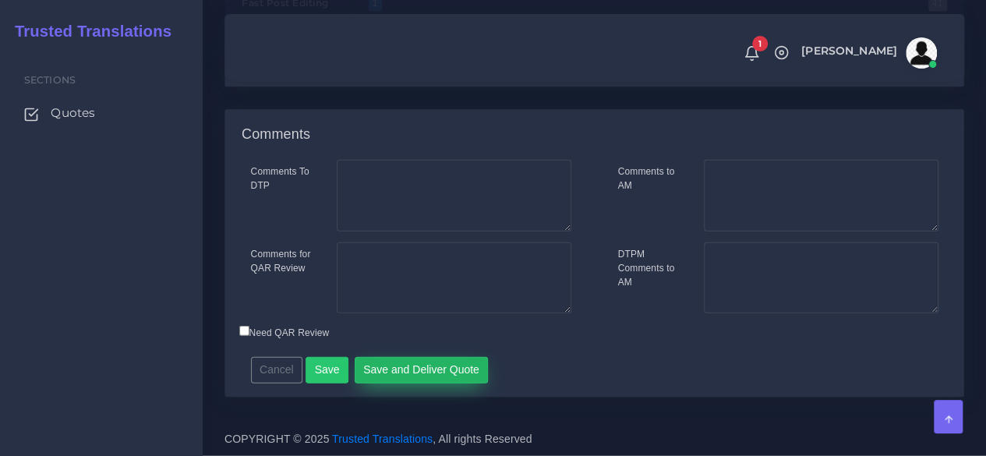
click at [413, 369] on button "Save and Deliver Quote" at bounding box center [422, 370] width 134 height 26
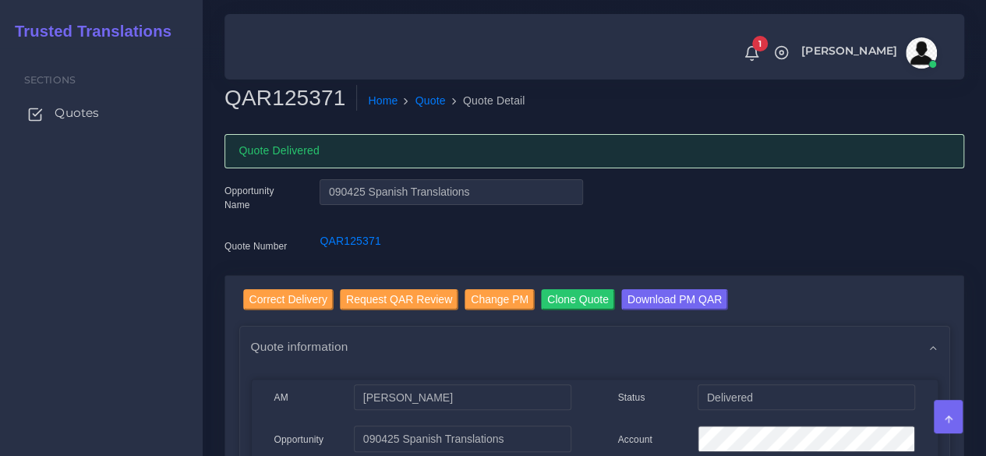
click at [81, 116] on span "Quotes" at bounding box center [77, 112] width 44 height 17
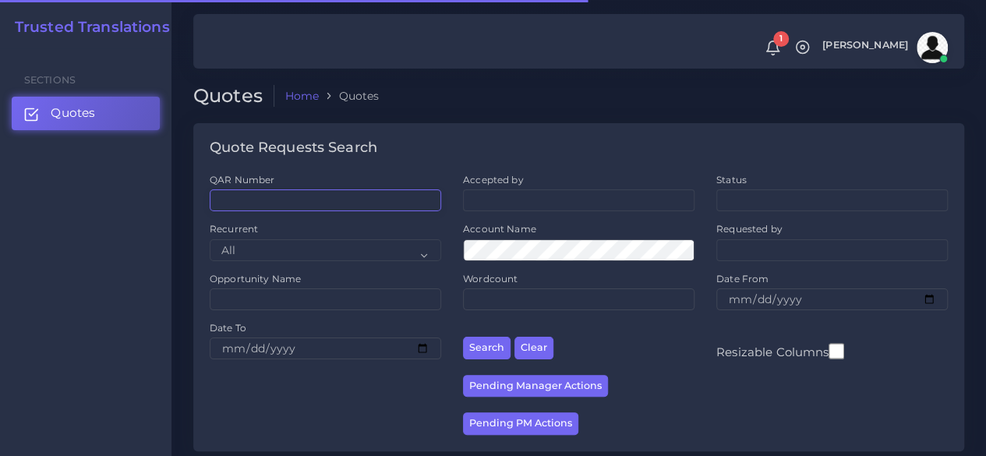
click at [320, 193] on input "QAR Number" at bounding box center [325, 200] width 231 height 22
paste input "QAR124736"
type input "QAR124736"
click at [463, 337] on button "Search" at bounding box center [487, 348] width 48 height 23
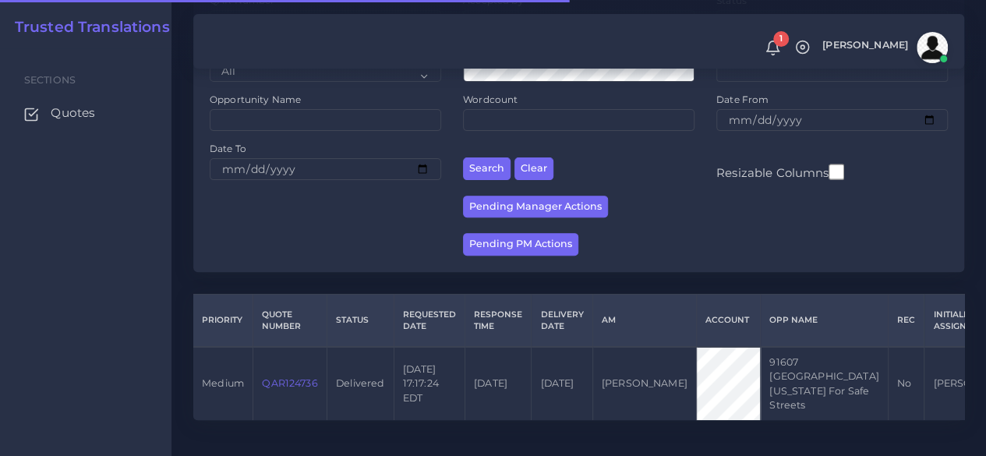
scroll to position [228, 0]
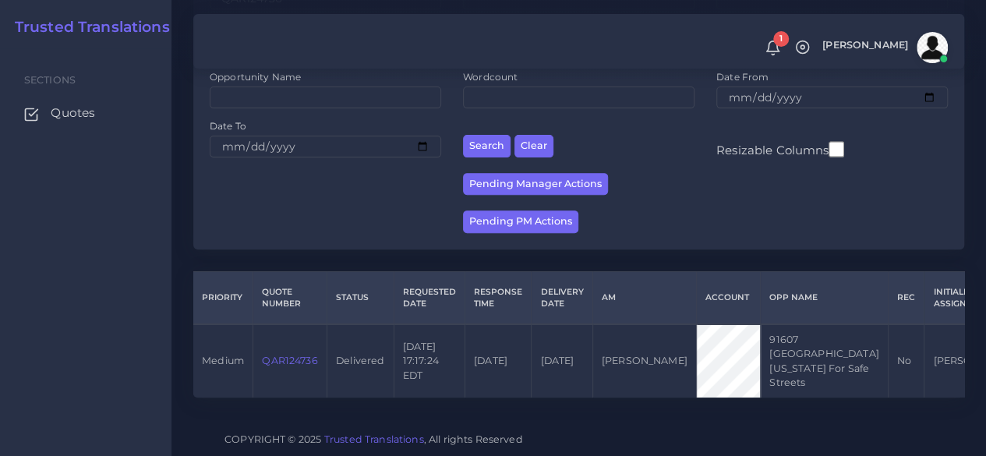
click at [297, 355] on link "QAR124736" at bounding box center [289, 361] width 55 height 12
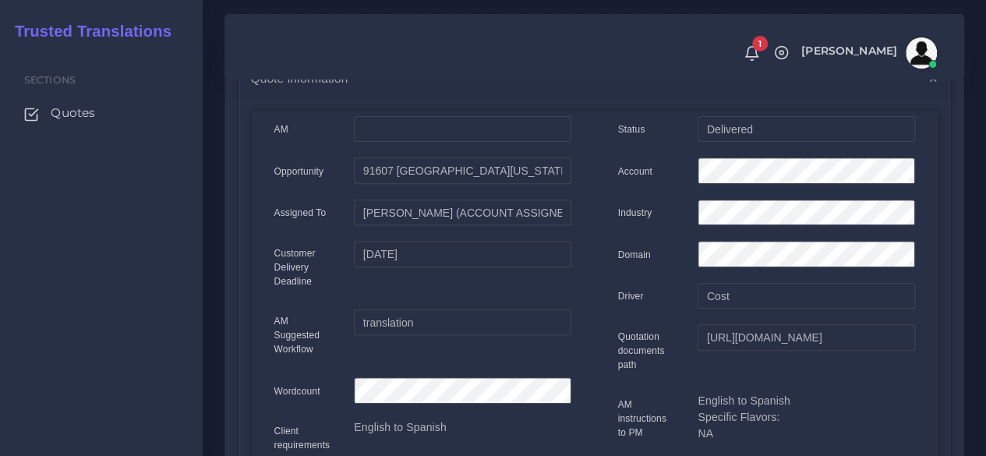
scroll to position [156, 0]
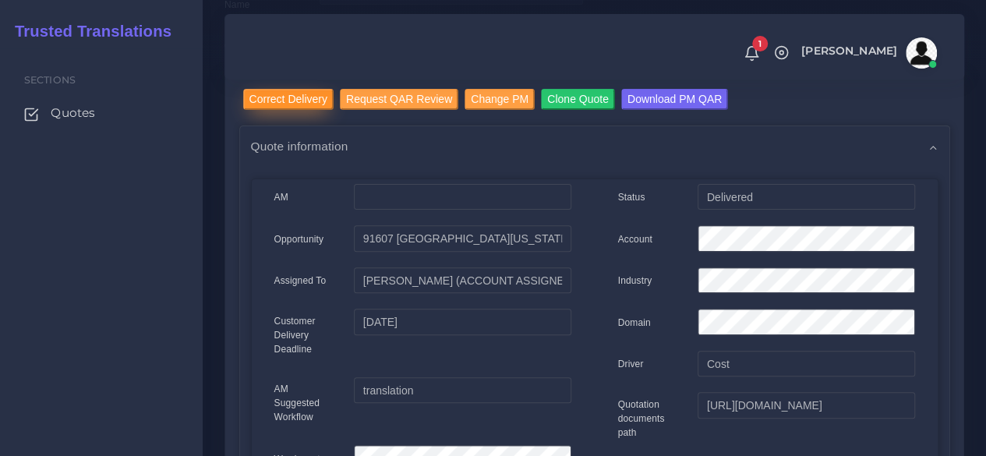
click at [254, 102] on input "Correct Delivery" at bounding box center [288, 99] width 90 height 21
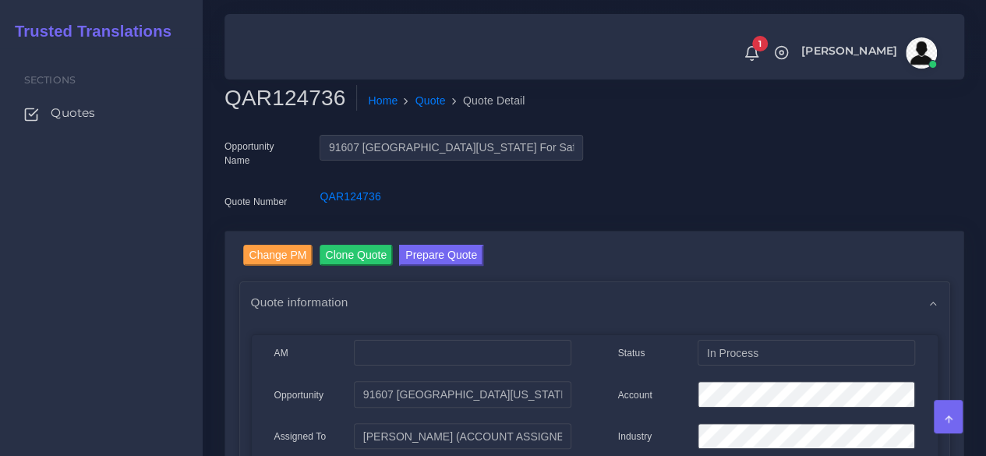
click at [168, 348] on div "Sections Quotes" at bounding box center [101, 252] width 203 height 408
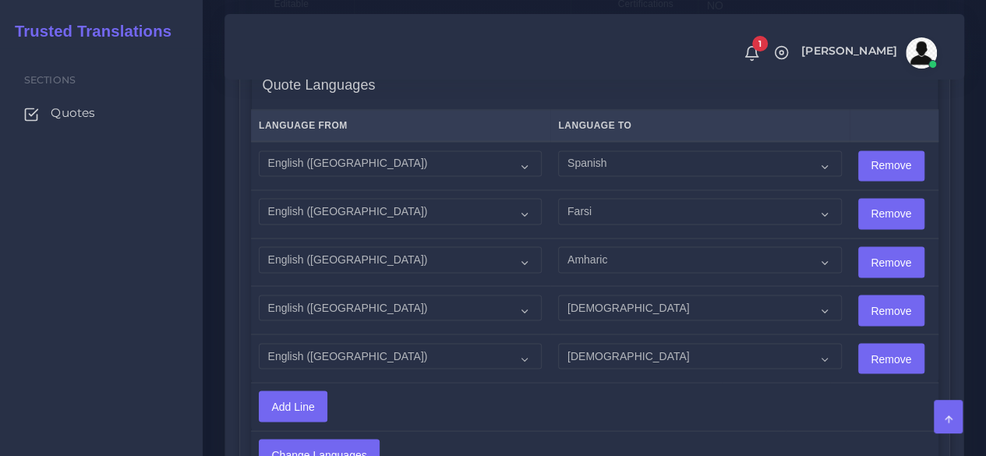
scroll to position [1247, 0]
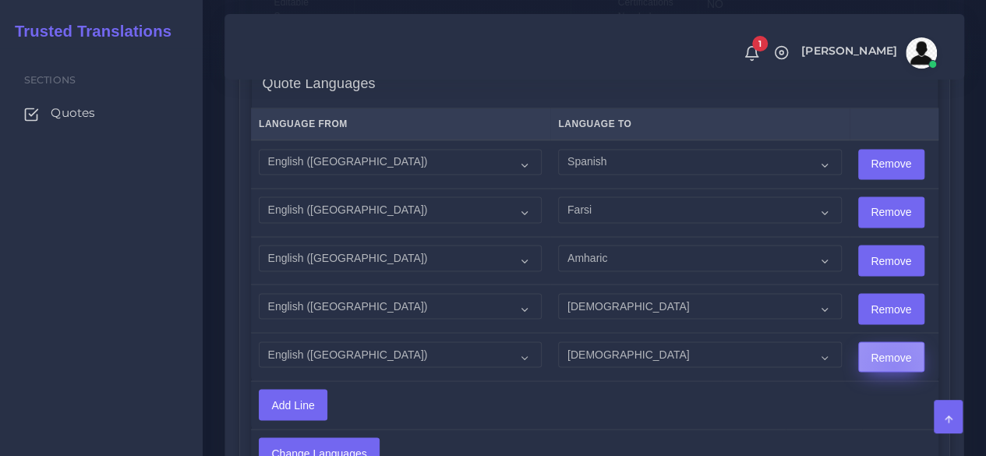
click at [862, 362] on input "Remove" at bounding box center [891, 357] width 65 height 30
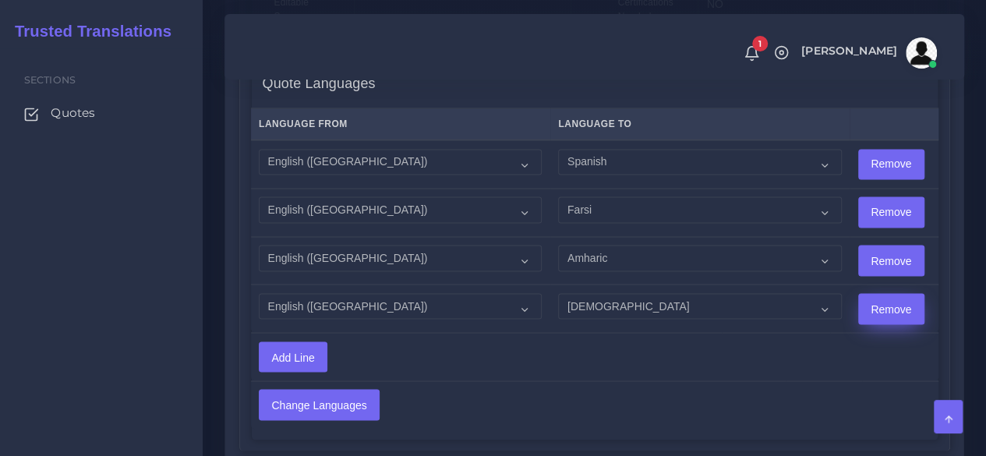
click at [860, 312] on input "Remove" at bounding box center [891, 309] width 65 height 30
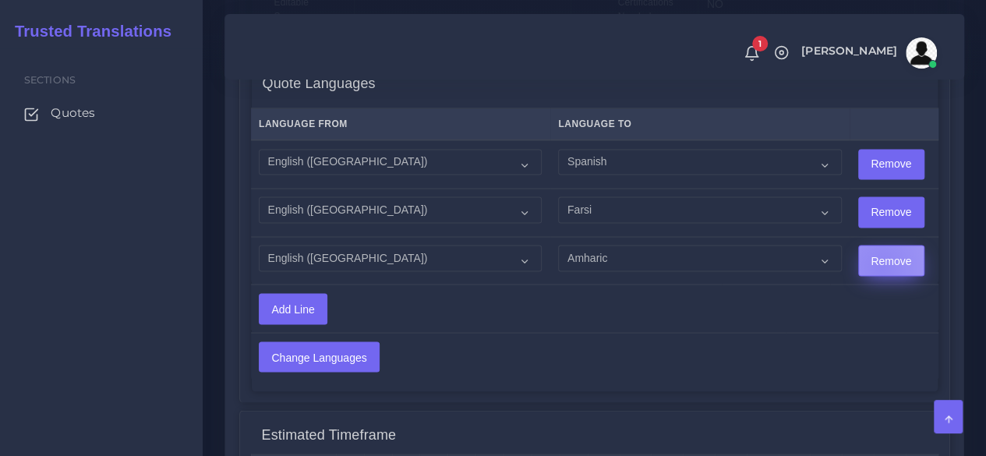
click at [859, 264] on input "Remove" at bounding box center [891, 260] width 65 height 30
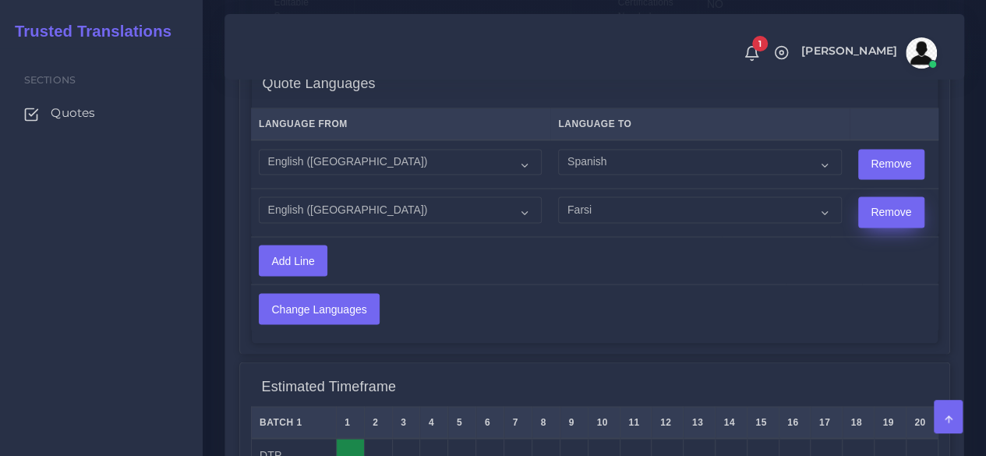
click at [859, 211] on input "Remove" at bounding box center [891, 212] width 65 height 30
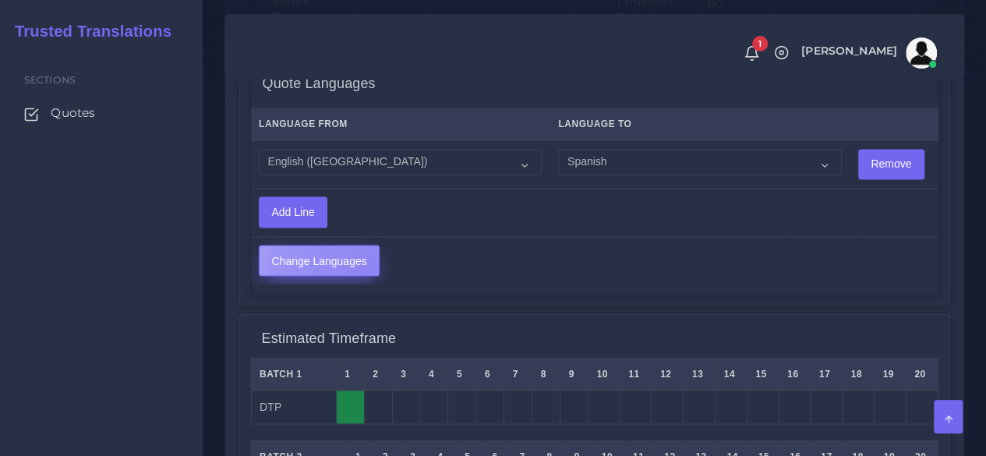
click at [366, 270] on input "Change Languages" at bounding box center [318, 260] width 119 height 30
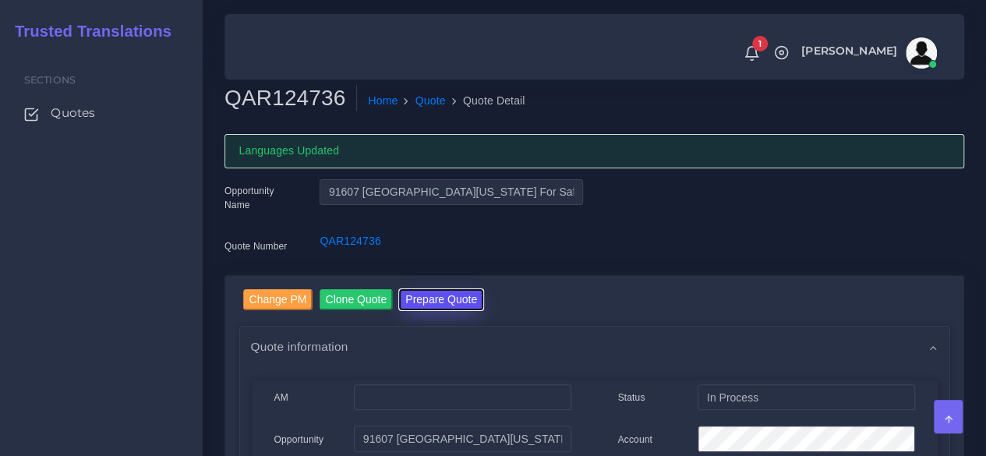
click at [457, 295] on button "Prepare Quote" at bounding box center [441, 299] width 84 height 21
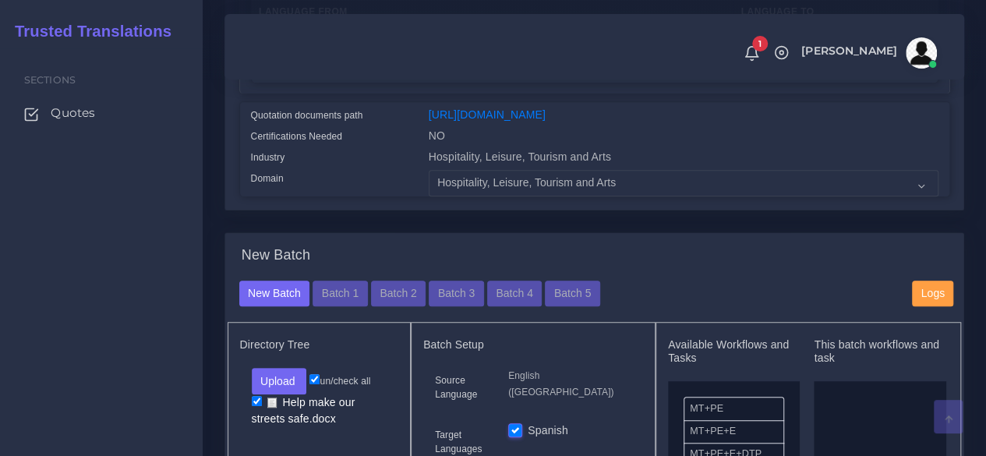
scroll to position [545, 0]
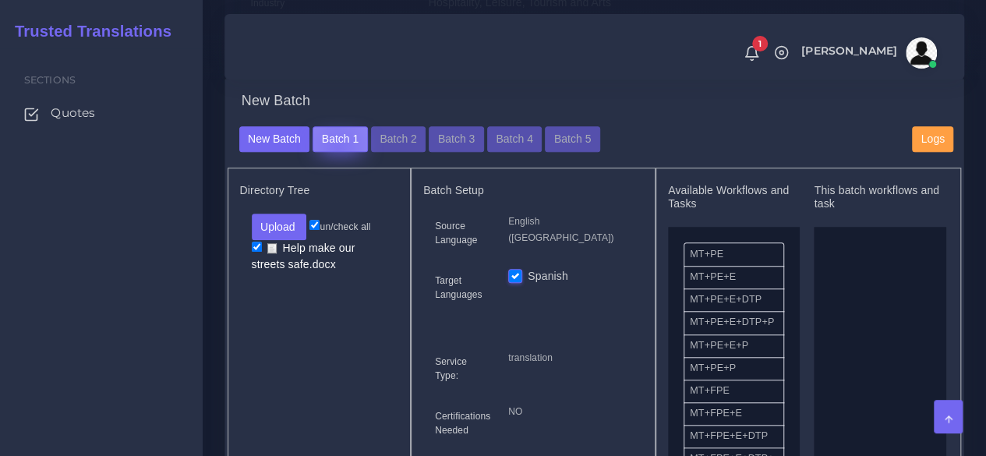
click at [334, 153] on button "Batch 1" at bounding box center [339, 139] width 55 height 26
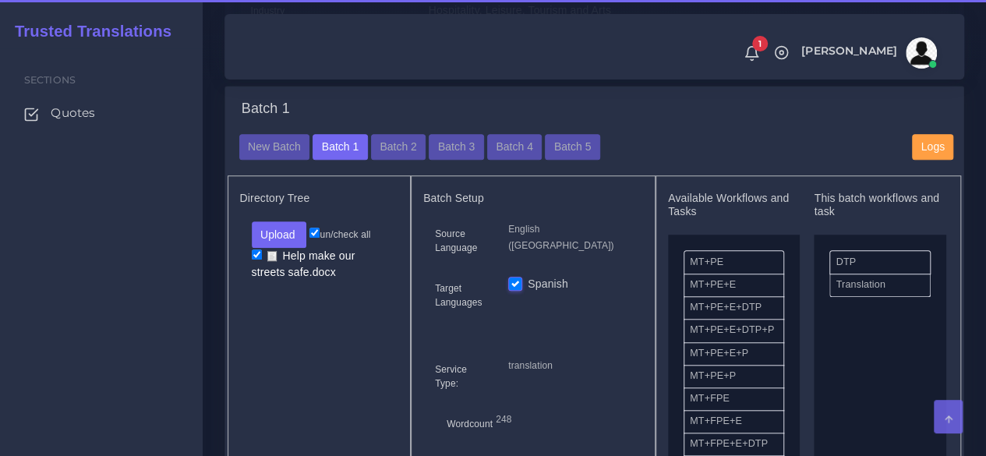
scroll to position [623, 0]
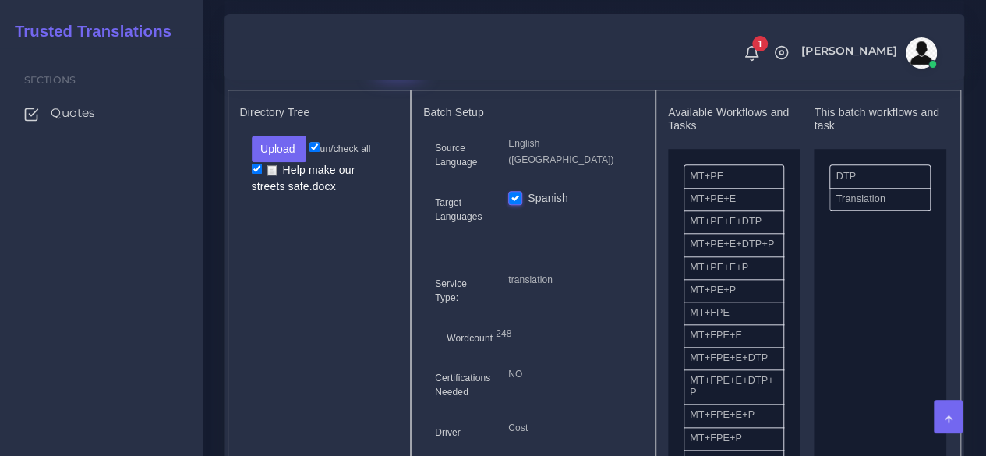
click at [395, 75] on button "Batch 2" at bounding box center [398, 61] width 55 height 26
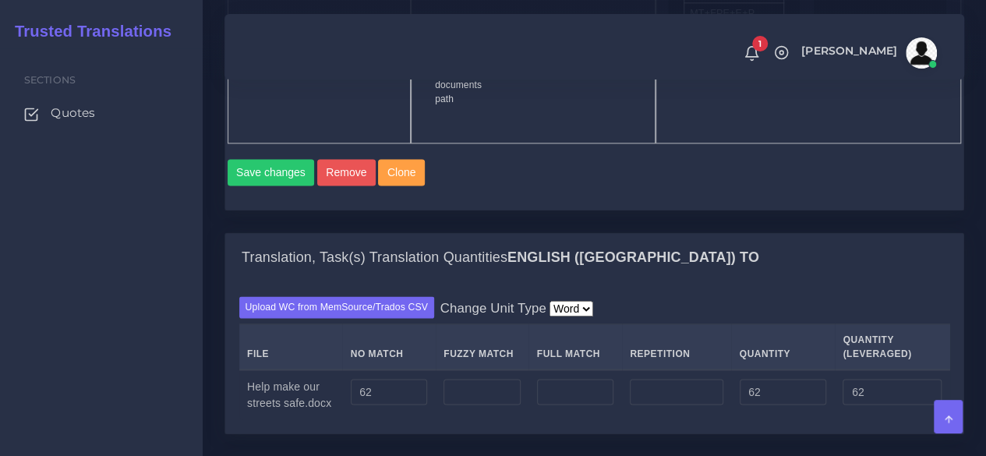
scroll to position [1169, 0]
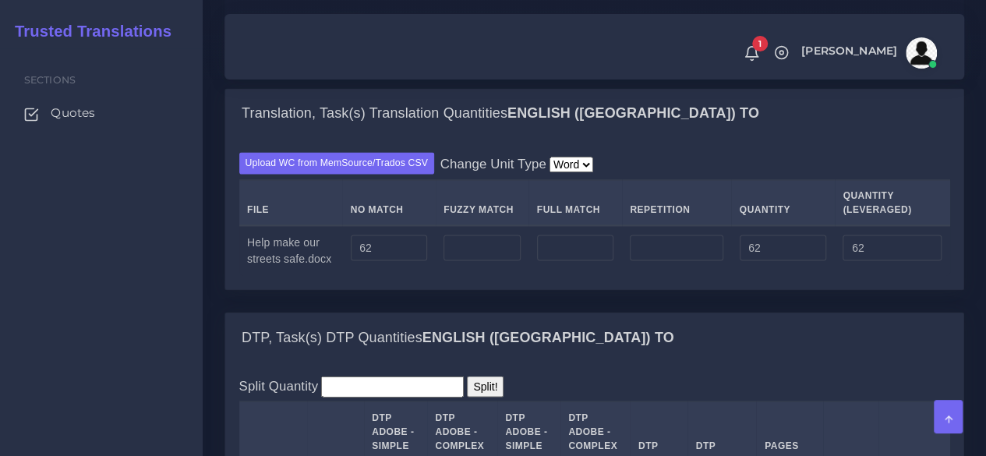
click at [333, 41] on button "Remove" at bounding box center [346, 28] width 58 height 26
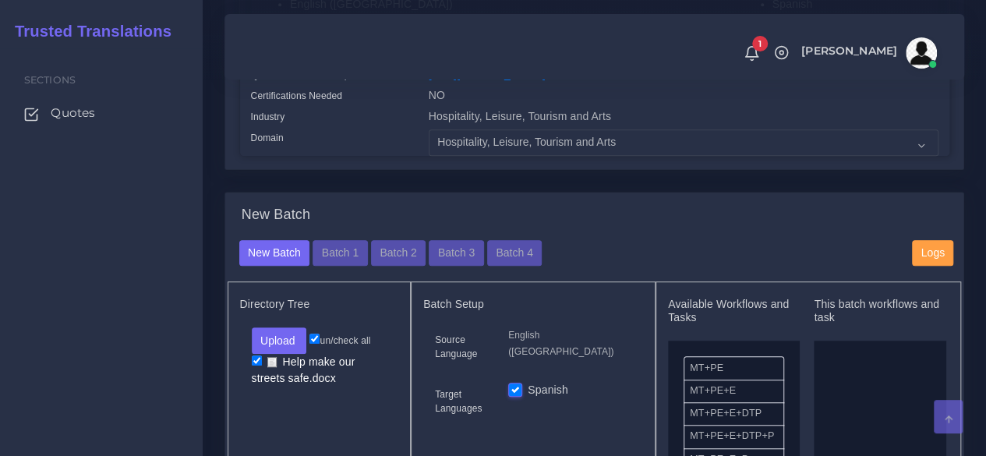
scroll to position [468, 0]
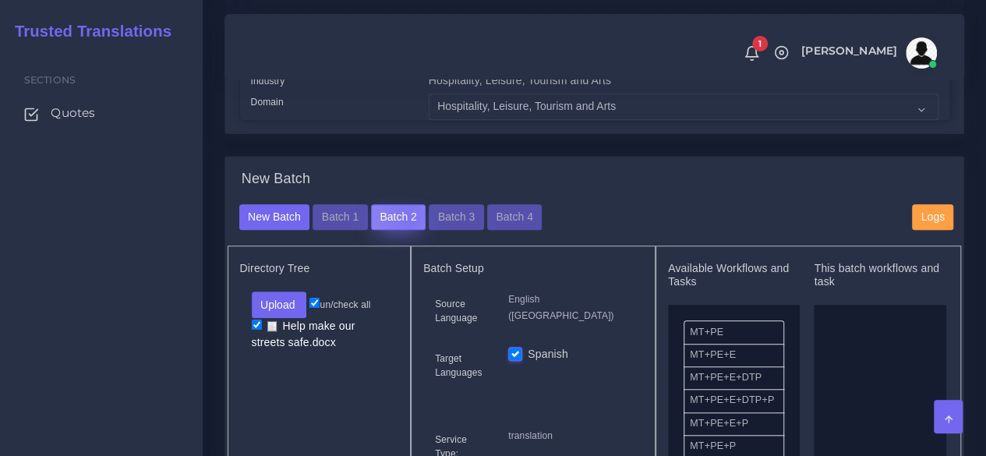
click at [403, 231] on button "Batch 2" at bounding box center [398, 217] width 55 height 26
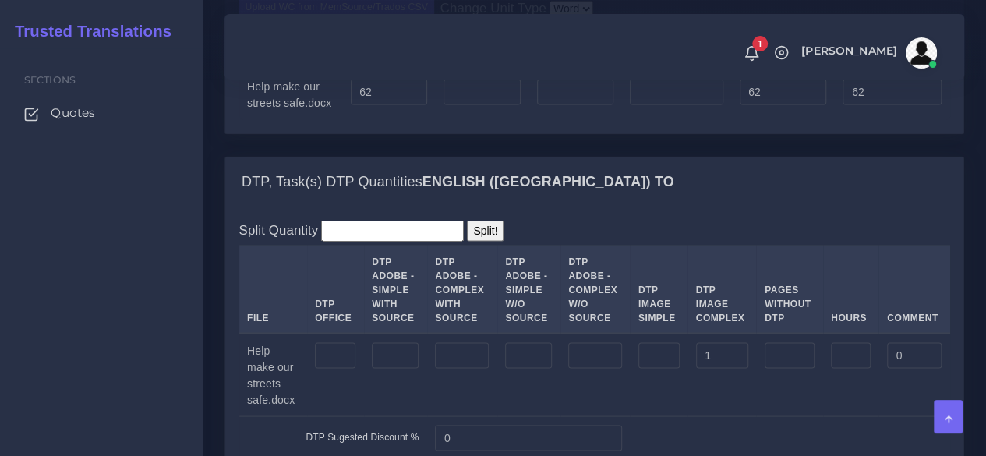
scroll to position [1091, 0]
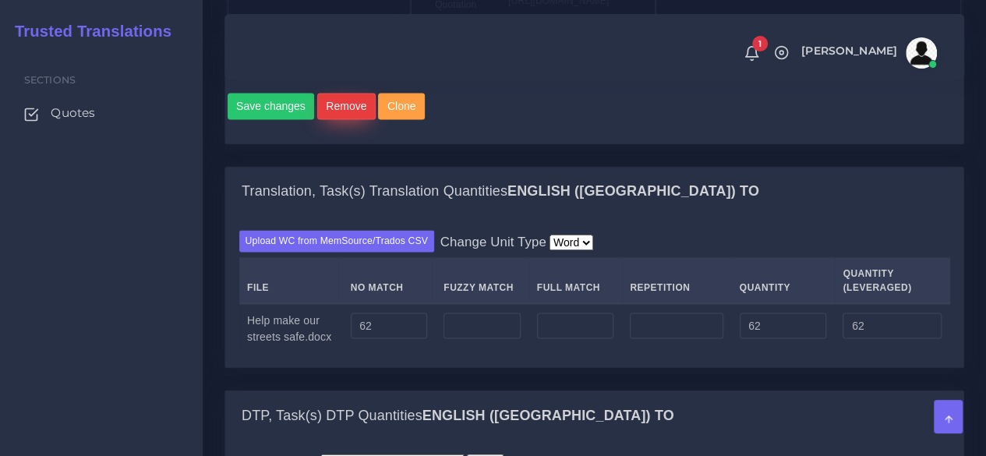
click at [333, 119] on button "Remove" at bounding box center [346, 106] width 58 height 26
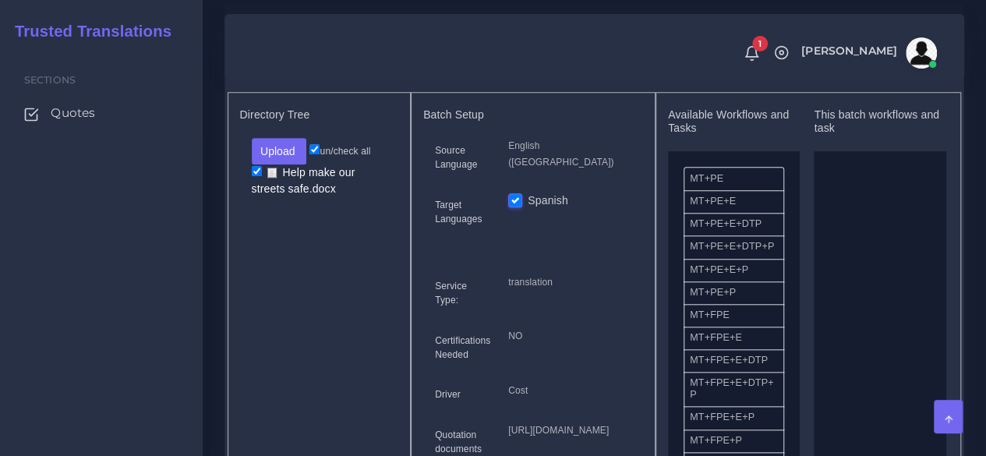
scroll to position [545, 0]
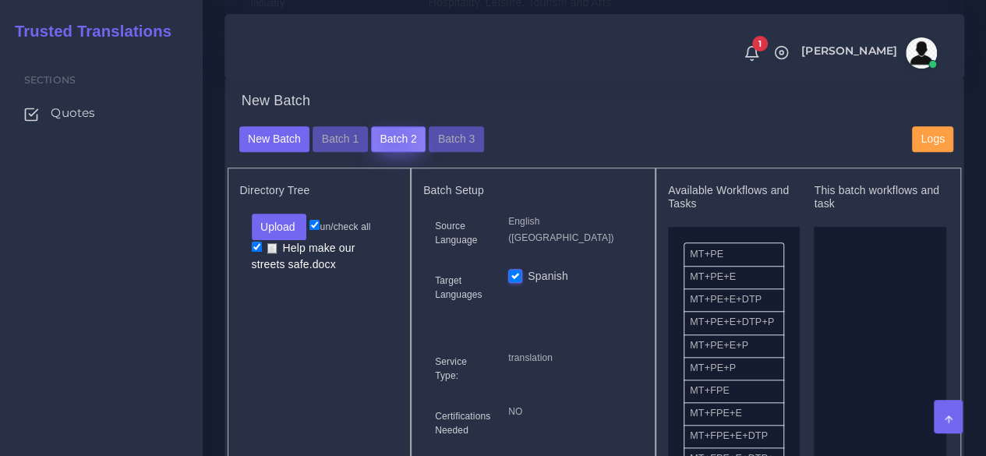
click at [388, 153] on button "Batch 2" at bounding box center [398, 139] width 55 height 26
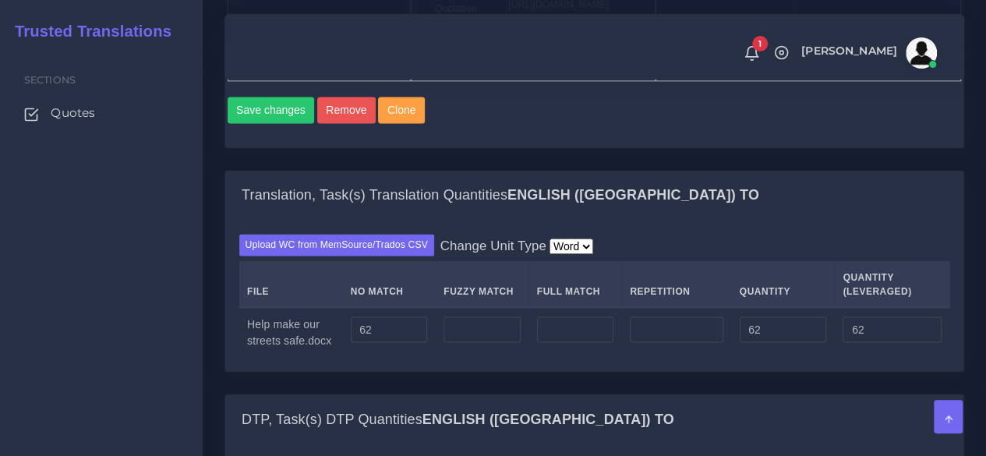
scroll to position [1170, 0]
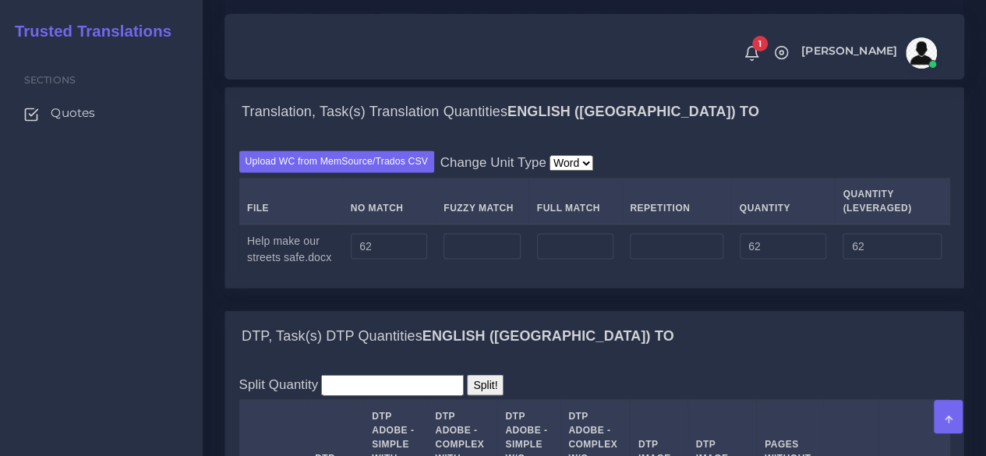
click at [347, 40] on button "Remove" at bounding box center [346, 26] width 58 height 26
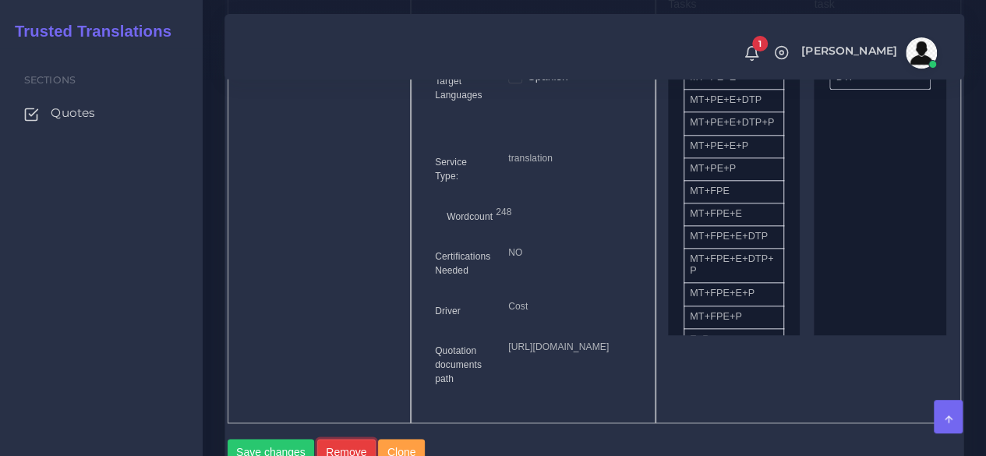
scroll to position [625, 0]
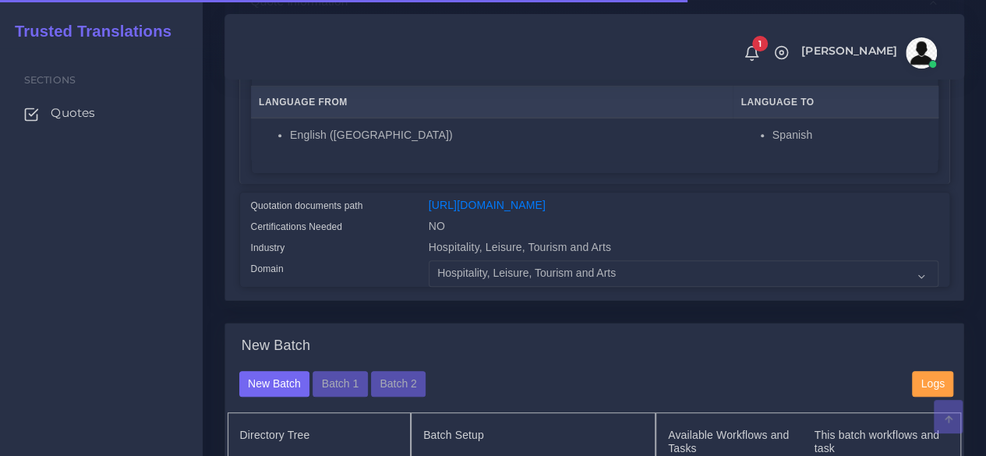
scroll to position [312, 0]
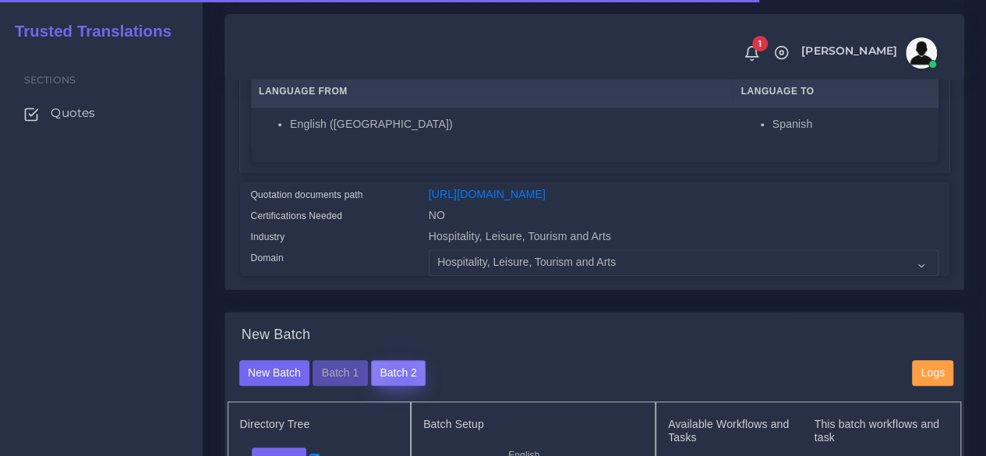
click at [397, 387] on button "Batch 2" at bounding box center [398, 373] width 55 height 26
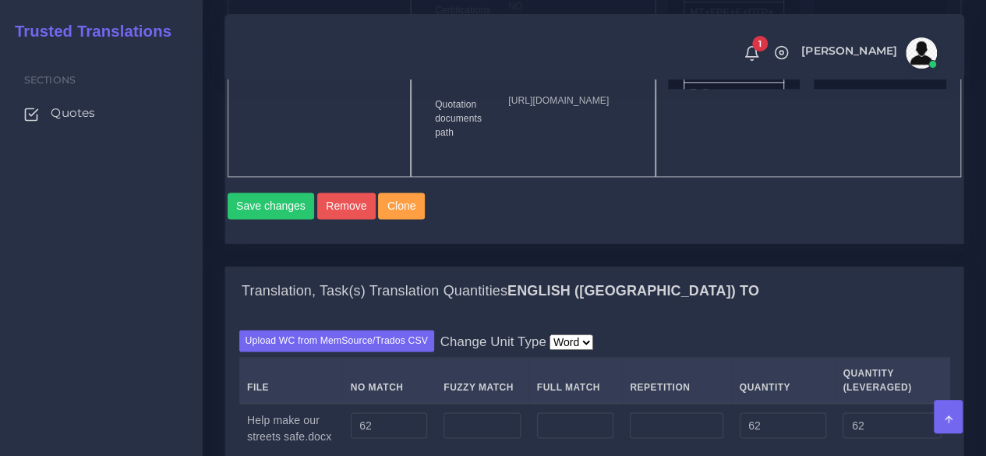
scroll to position [1015, 0]
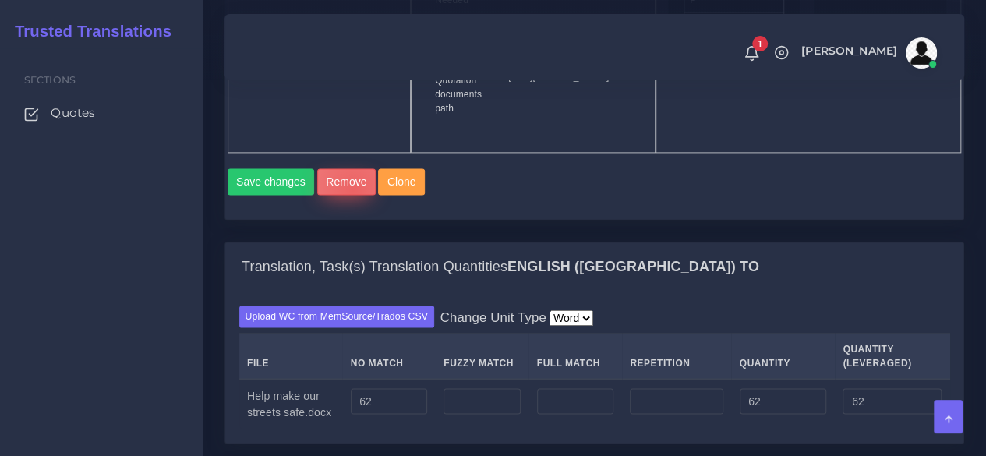
click at [348, 195] on button "Remove" at bounding box center [346, 181] width 58 height 26
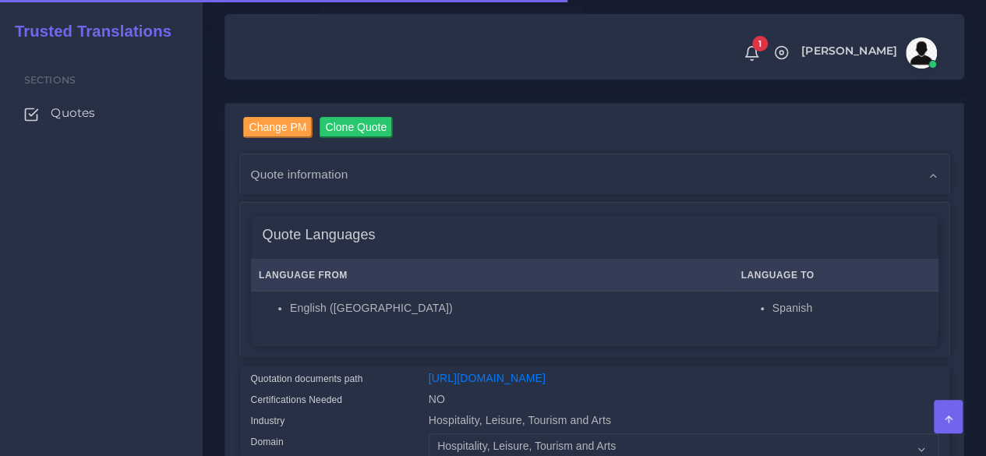
scroll to position [468, 0]
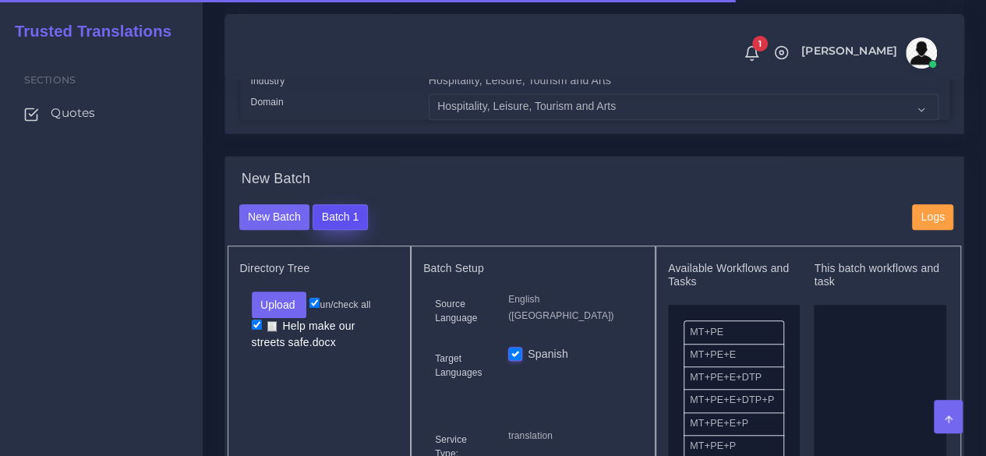
click at [323, 231] on button "Batch 1" at bounding box center [339, 217] width 55 height 26
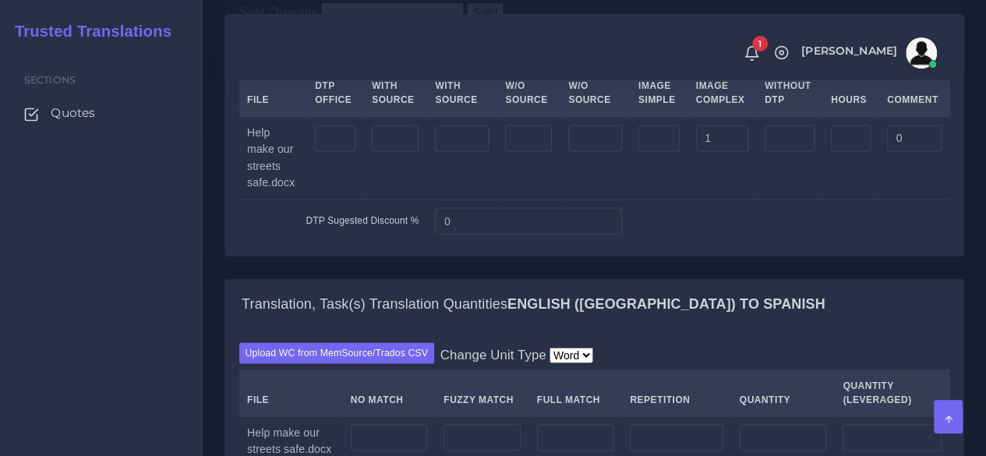
scroll to position [1481, 0]
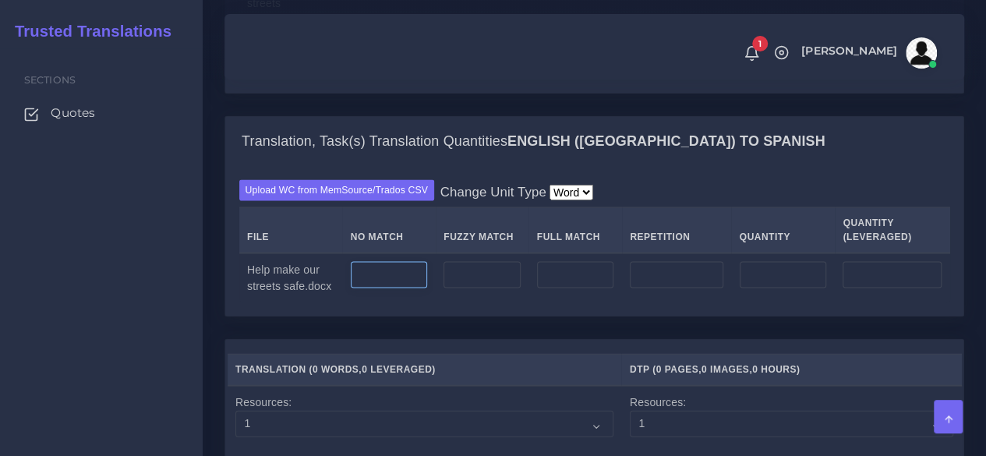
click at [372, 288] on input "number" at bounding box center [389, 275] width 77 height 26
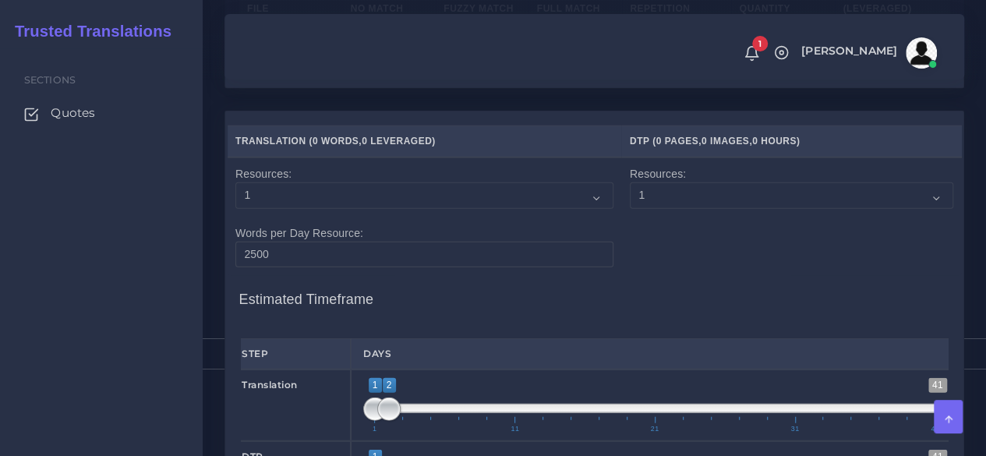
scroll to position [1870, 0]
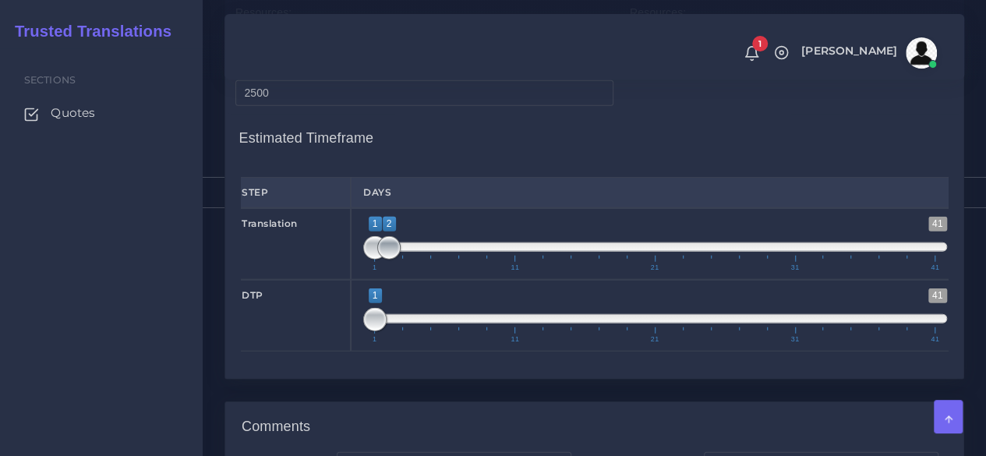
type input "62"
type input "1;1"
drag, startPoint x: 387, startPoint y: 355, endPoint x: 320, endPoint y: 355, distance: 67.0
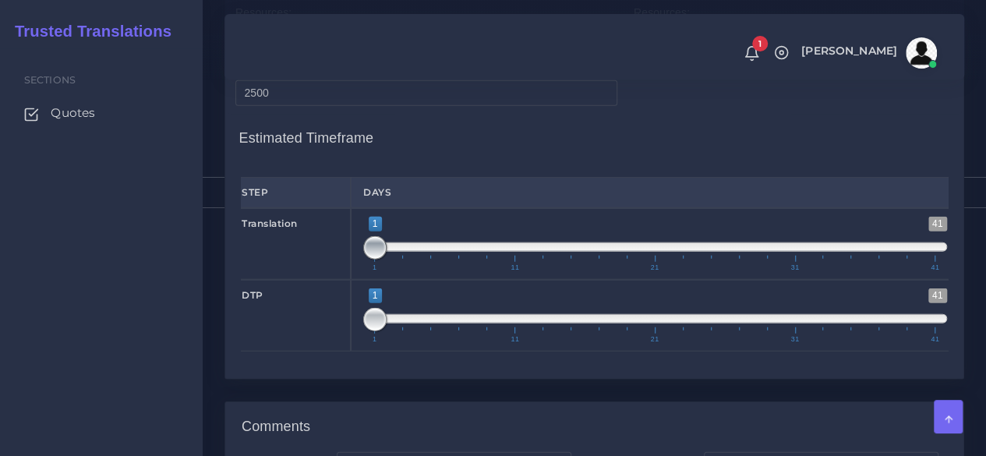
click at [320, 280] on div "Translation 1 41 1 1 1 — 1 1 11 21 31 41 1;1" at bounding box center [594, 244] width 730 height 72
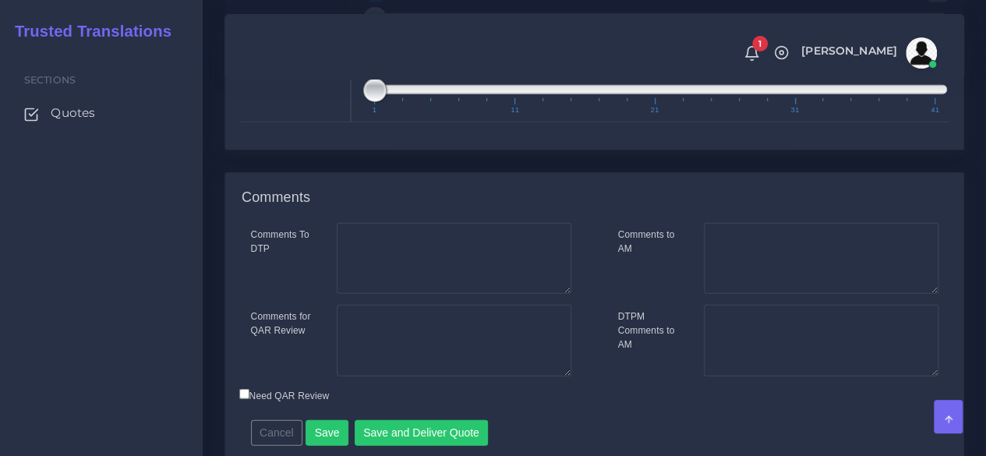
scroll to position [2260, 0]
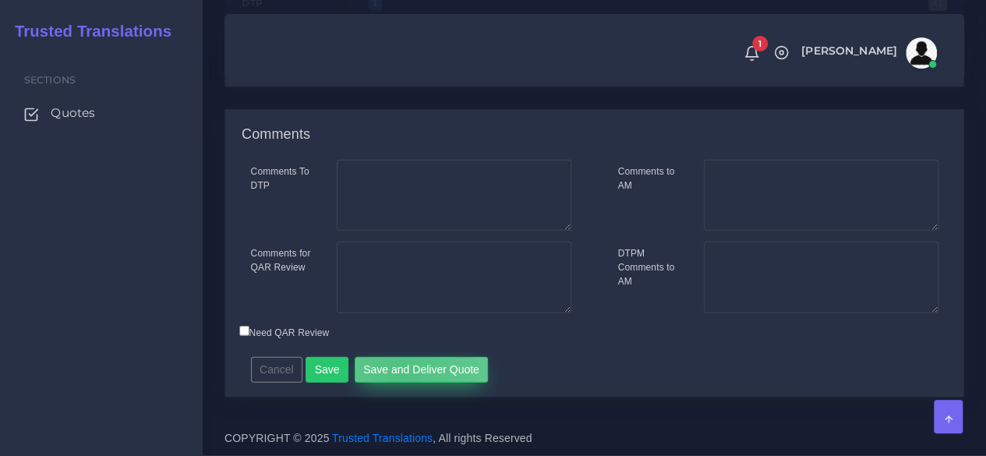
click at [398, 378] on button "Save and Deliver Quote" at bounding box center [422, 370] width 134 height 26
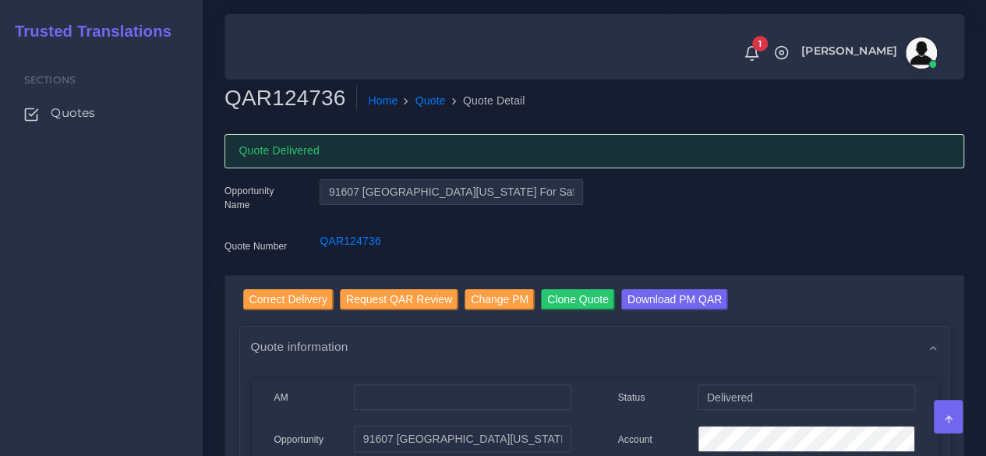
click at [82, 301] on div "Sections Quotes" at bounding box center [101, 252] width 203 height 408
drag, startPoint x: 95, startPoint y: 113, endPoint x: 120, endPoint y: 90, distance: 33.7
click at [95, 113] on span "Quotes" at bounding box center [73, 112] width 44 height 17
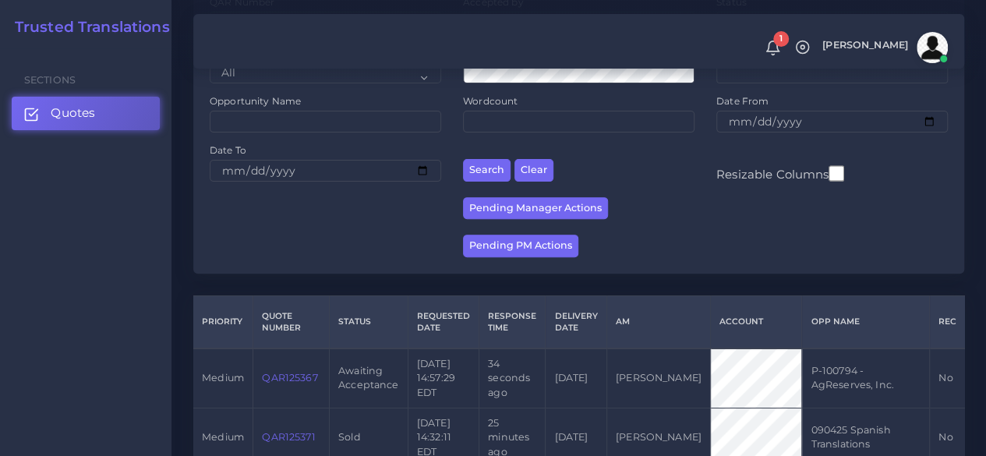
scroll to position [312, 0]
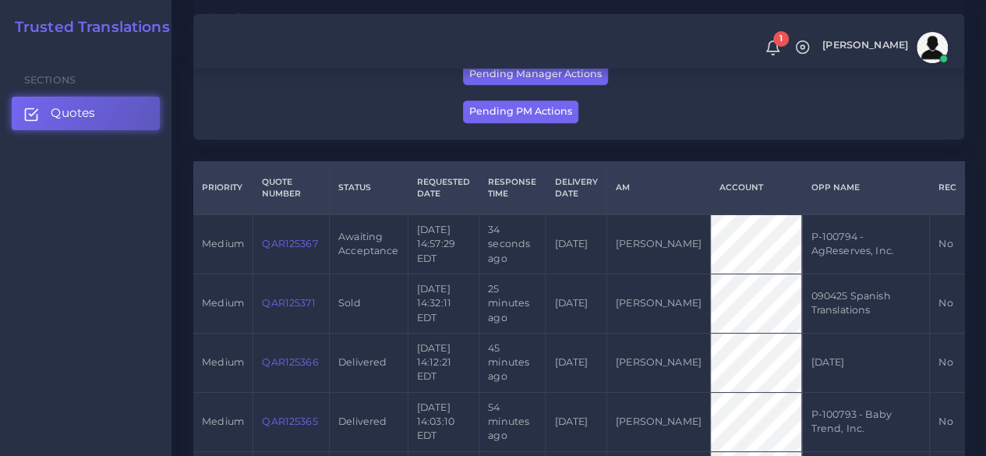
click at [288, 245] on link "QAR125367" at bounding box center [289, 244] width 55 height 12
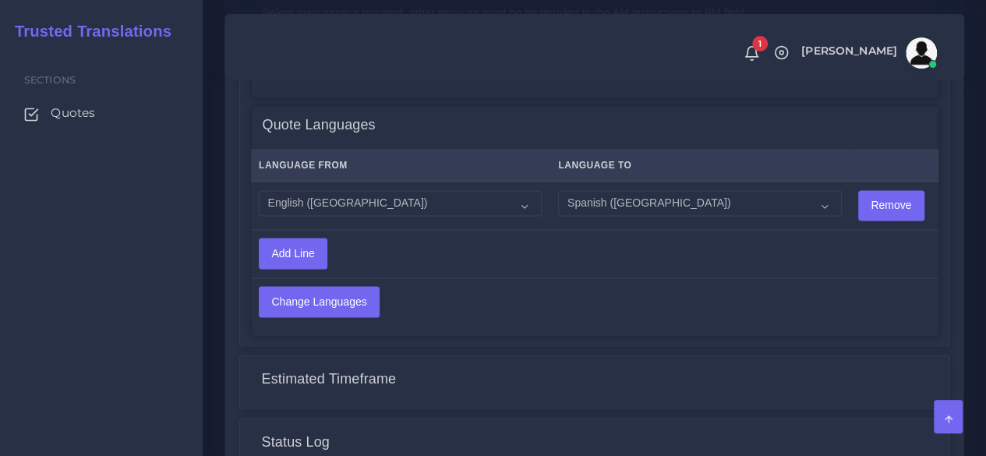
scroll to position [1251, 0]
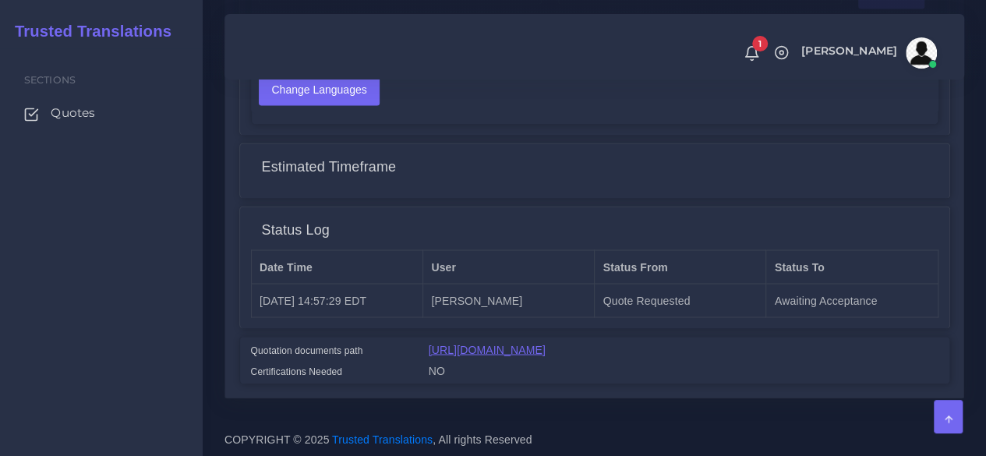
click at [482, 343] on link "[URL][DOMAIN_NAME]" at bounding box center [487, 349] width 117 height 12
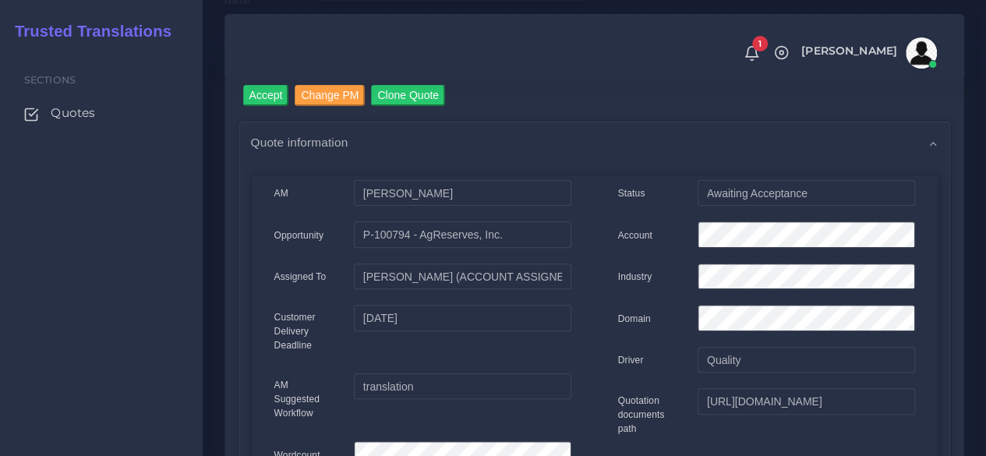
scroll to position [82, 0]
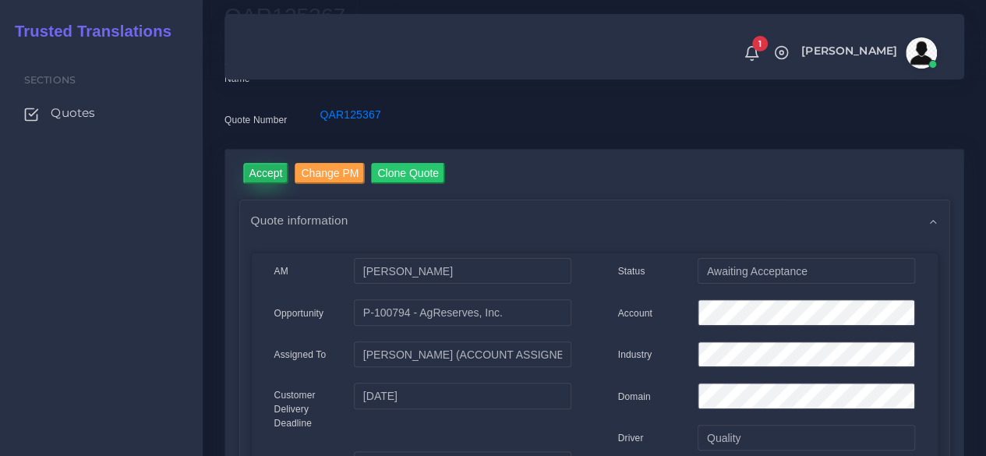
click at [277, 180] on input "Accept" at bounding box center [266, 173] width 46 height 21
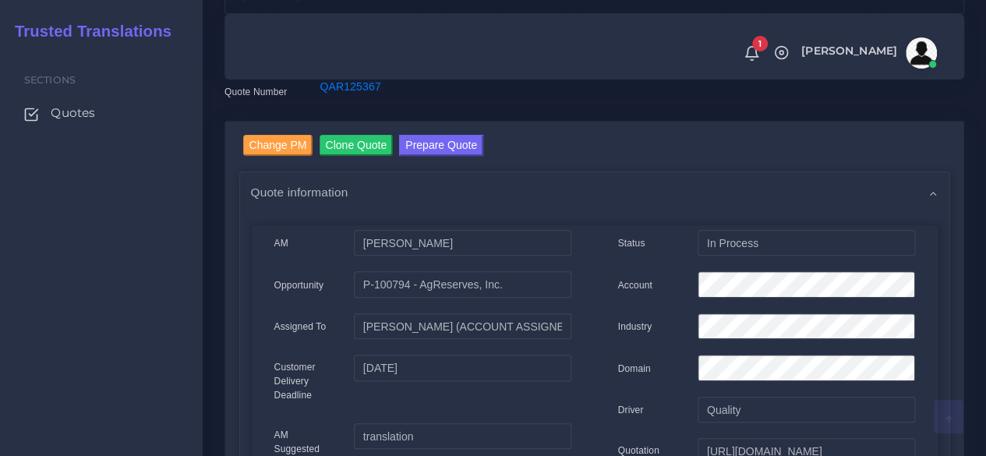
scroll to position [156, 0]
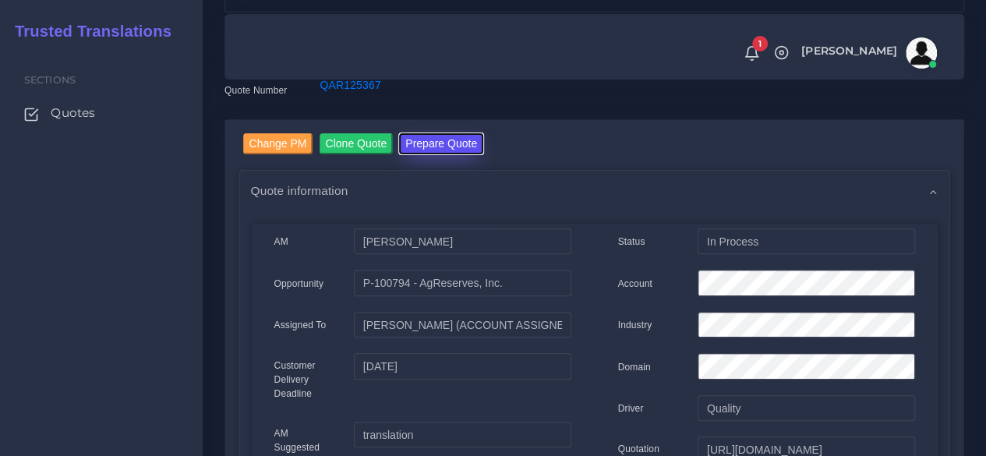
click at [420, 133] on button "Prepare Quote" at bounding box center [441, 143] width 84 height 21
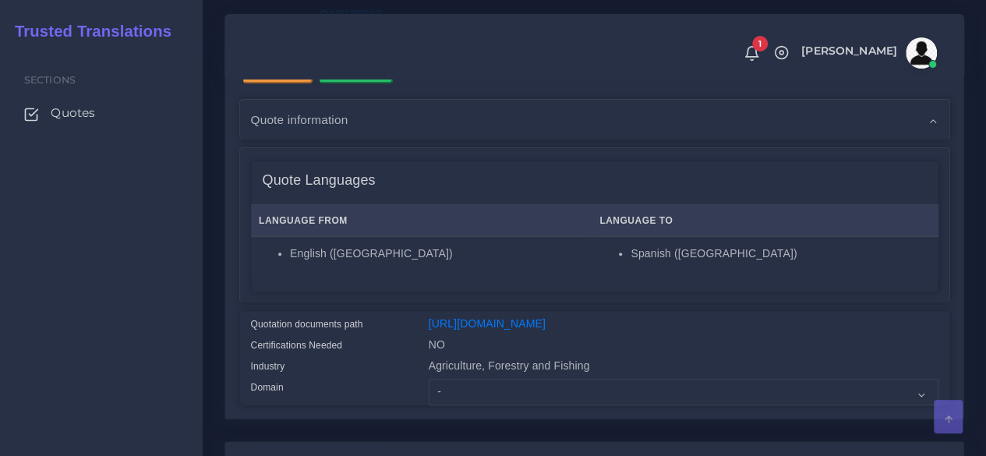
scroll to position [390, 0]
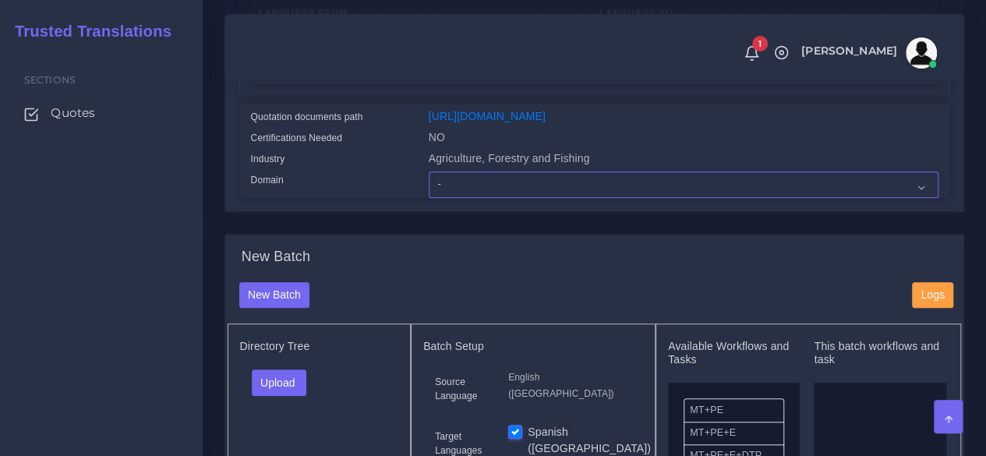
click at [475, 198] on select "- Advertising and Media Agriculture, Forestry and Fishing Architecture, Buildin…" at bounding box center [684, 184] width 510 height 26
select select "Human Resources - HR"
click at [429, 198] on select "- Advertising and Media Agriculture, Forestry and Fishing Architecture, Buildin…" at bounding box center [684, 184] width 510 height 26
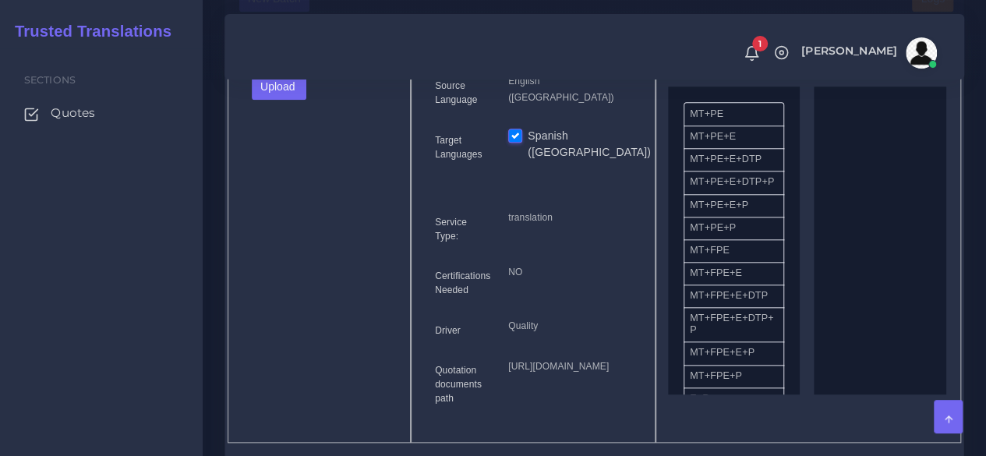
scroll to position [701, 0]
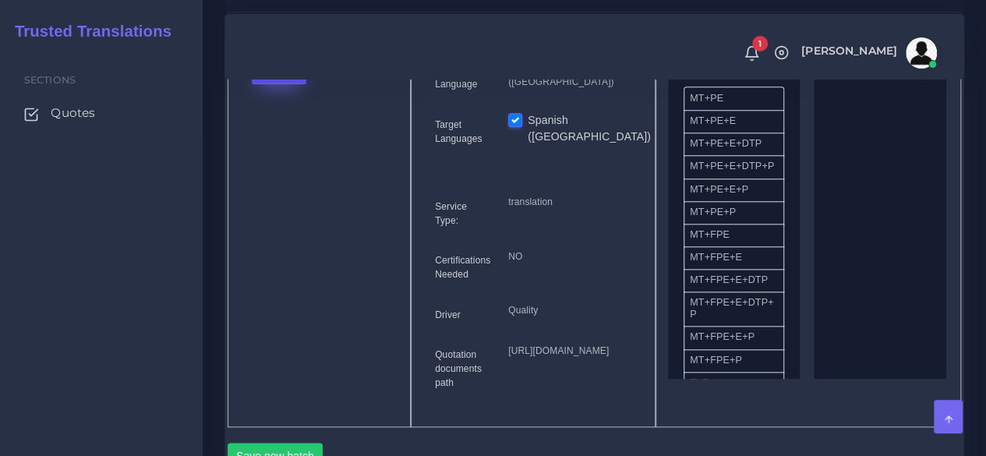
click at [289, 84] on button "Upload" at bounding box center [279, 71] width 55 height 26
click at [293, 139] on label "Files" at bounding box center [306, 129] width 108 height 19
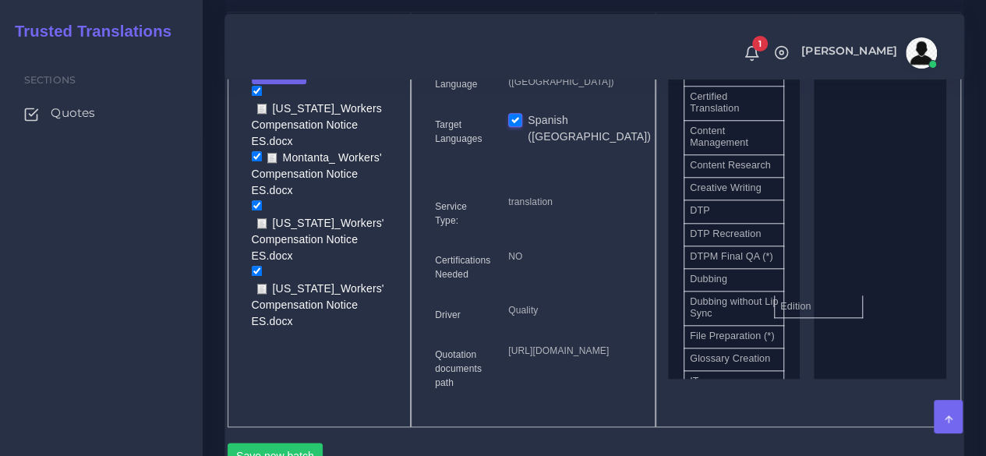
scroll to position [499, 0]
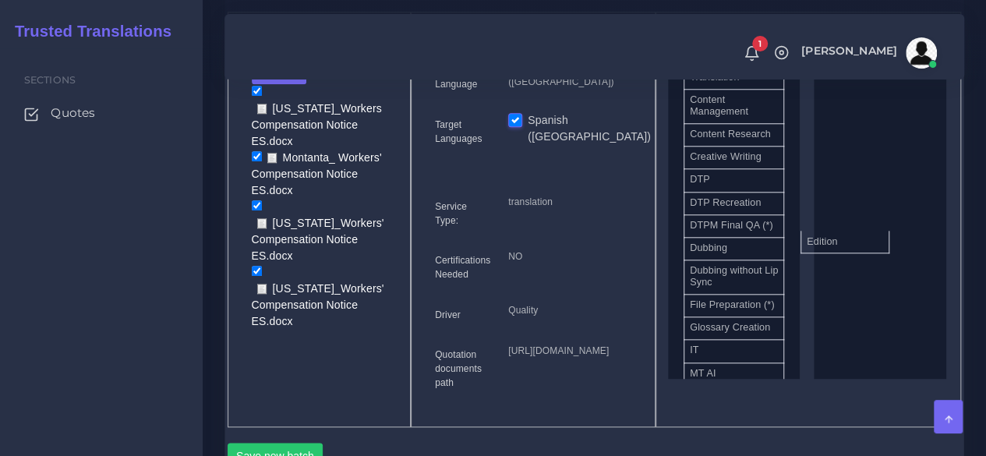
drag, startPoint x: 740, startPoint y: 391, endPoint x: 857, endPoint y: 269, distance: 169.2
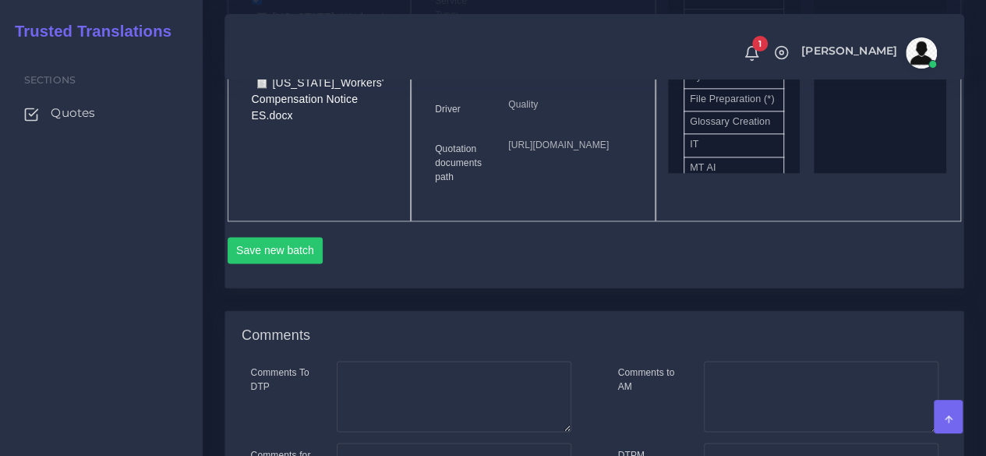
scroll to position [935, 0]
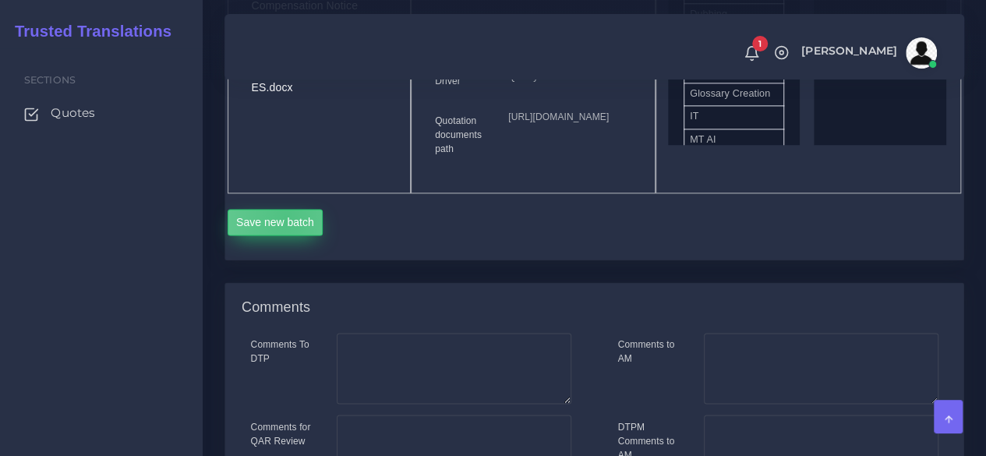
click at [285, 235] on button "Save new batch" at bounding box center [276, 222] width 96 height 26
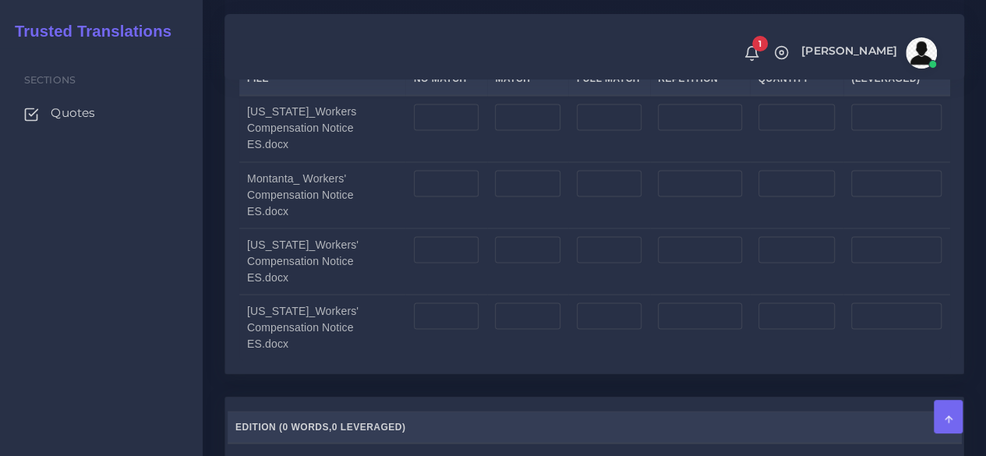
scroll to position [1325, 0]
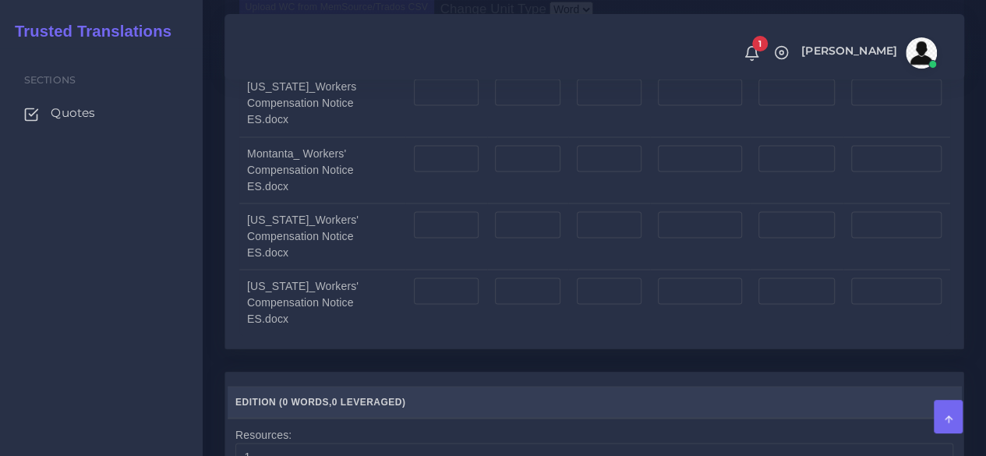
drag, startPoint x: 233, startPoint y: 295, endPoint x: 252, endPoint y: 296, distance: 19.5
click at [233, 295] on div "Upload WC from MemSource/Trados CSV Change Unit Type Word File No Match Fuzzy M…" at bounding box center [594, 165] width 738 height 365
click at [455, 137] on td at bounding box center [445, 103] width 81 height 67
click at [454, 105] on input "number" at bounding box center [446, 92] width 65 height 26
type input "571"
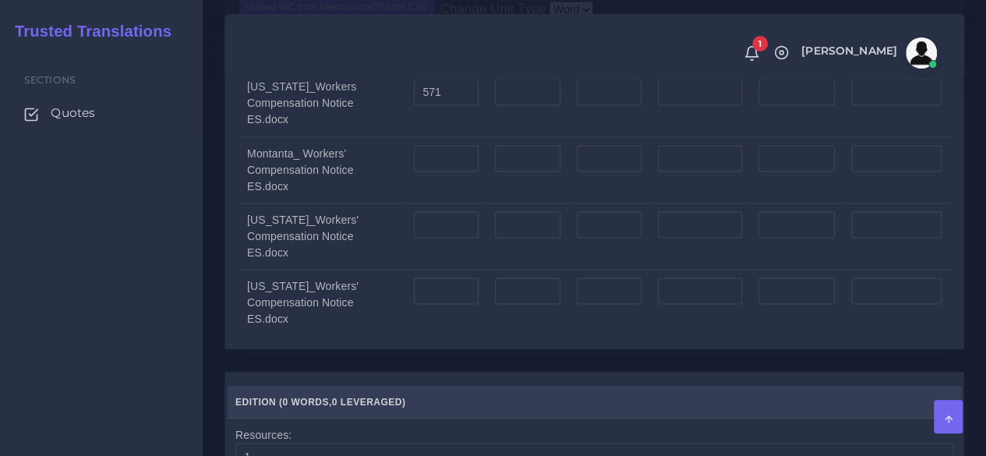
type input "571"
click at [198, 336] on div "Sections Quotes" at bounding box center [101, 252] width 203 height 408
click at [441, 171] on input "number" at bounding box center [446, 158] width 65 height 26
type input "682"
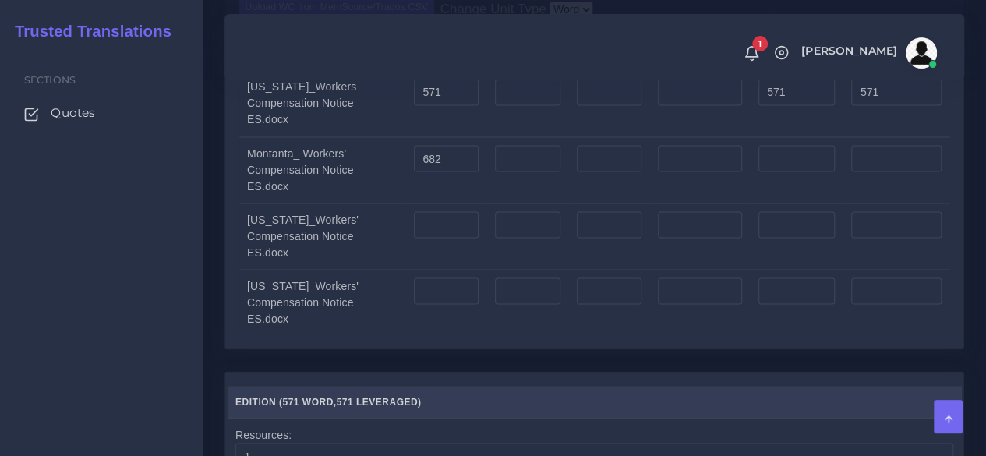
type input "682"
drag, startPoint x: 125, startPoint y: 348, endPoint x: 194, endPoint y: 353, distance: 69.5
click at [125, 350] on div "Sections Quotes" at bounding box center [101, 252] width 203 height 408
click at [422, 238] on input "number" at bounding box center [446, 224] width 65 height 26
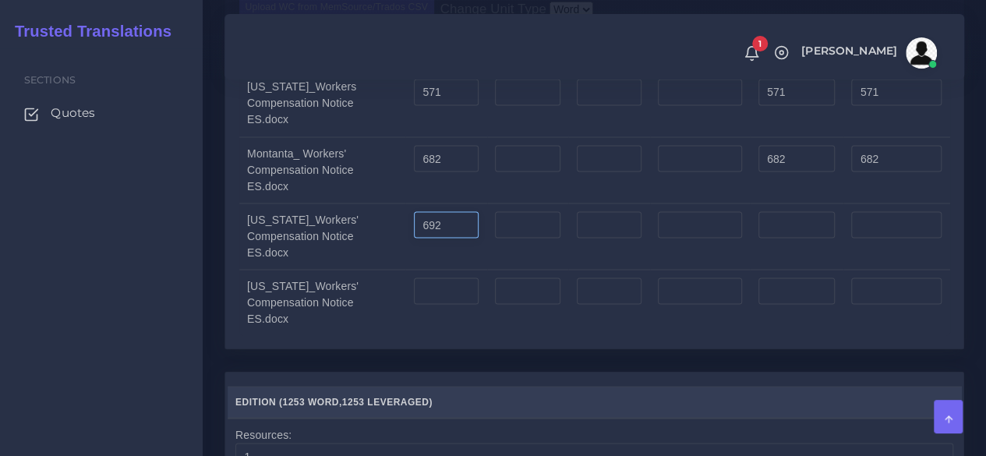
type input "692"
click at [181, 334] on div "Sections Quotes" at bounding box center [101, 252] width 203 height 408
click at [425, 304] on input "number" at bounding box center [446, 290] width 65 height 26
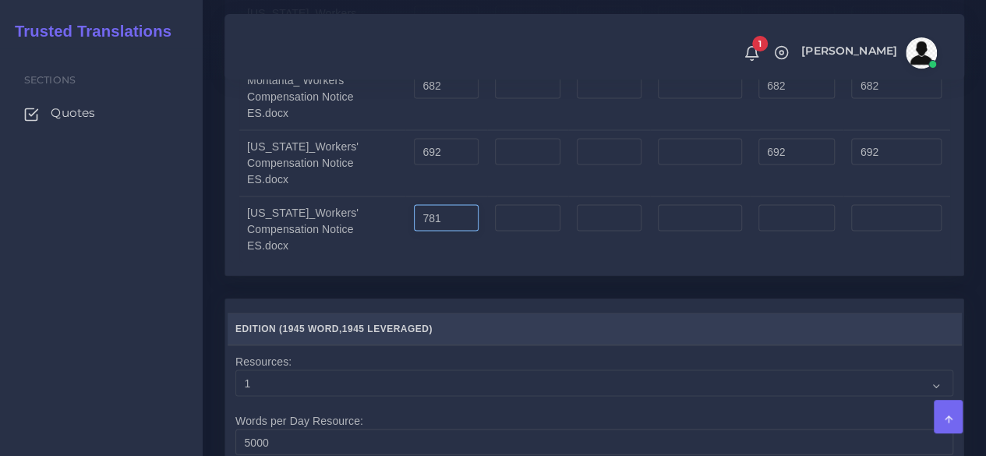
scroll to position [1714, 0]
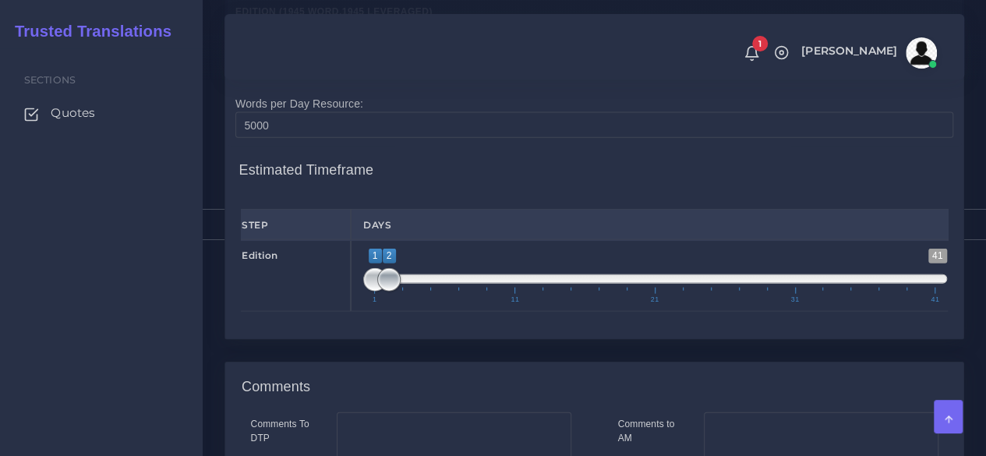
type input "781"
type input "1;1"
drag, startPoint x: 389, startPoint y: 388, endPoint x: 304, endPoint y: 381, distance: 85.2
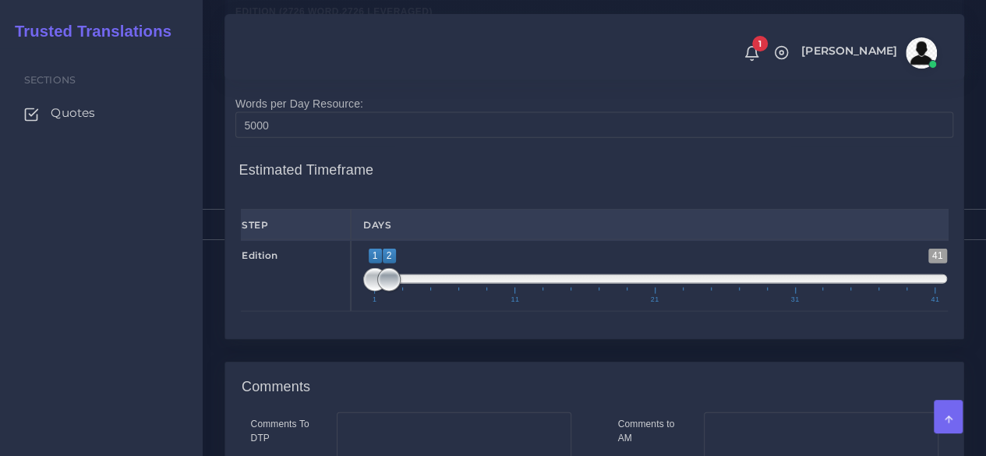
click at [307, 312] on div "Edition 1 41 1 2 1 — 2 1 11 21 31 41 1;1" at bounding box center [594, 276] width 730 height 72
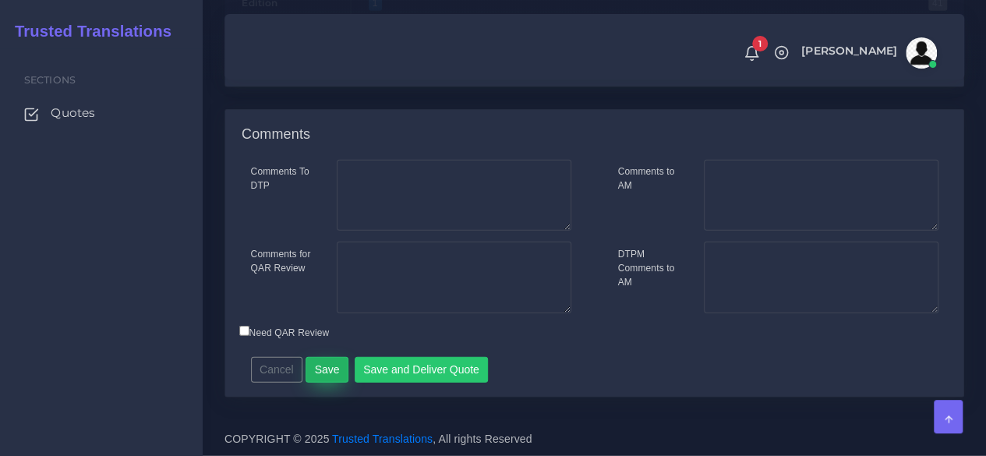
click at [331, 369] on button "Save" at bounding box center [326, 370] width 43 height 26
